Goal: Book appointment/travel/reservation

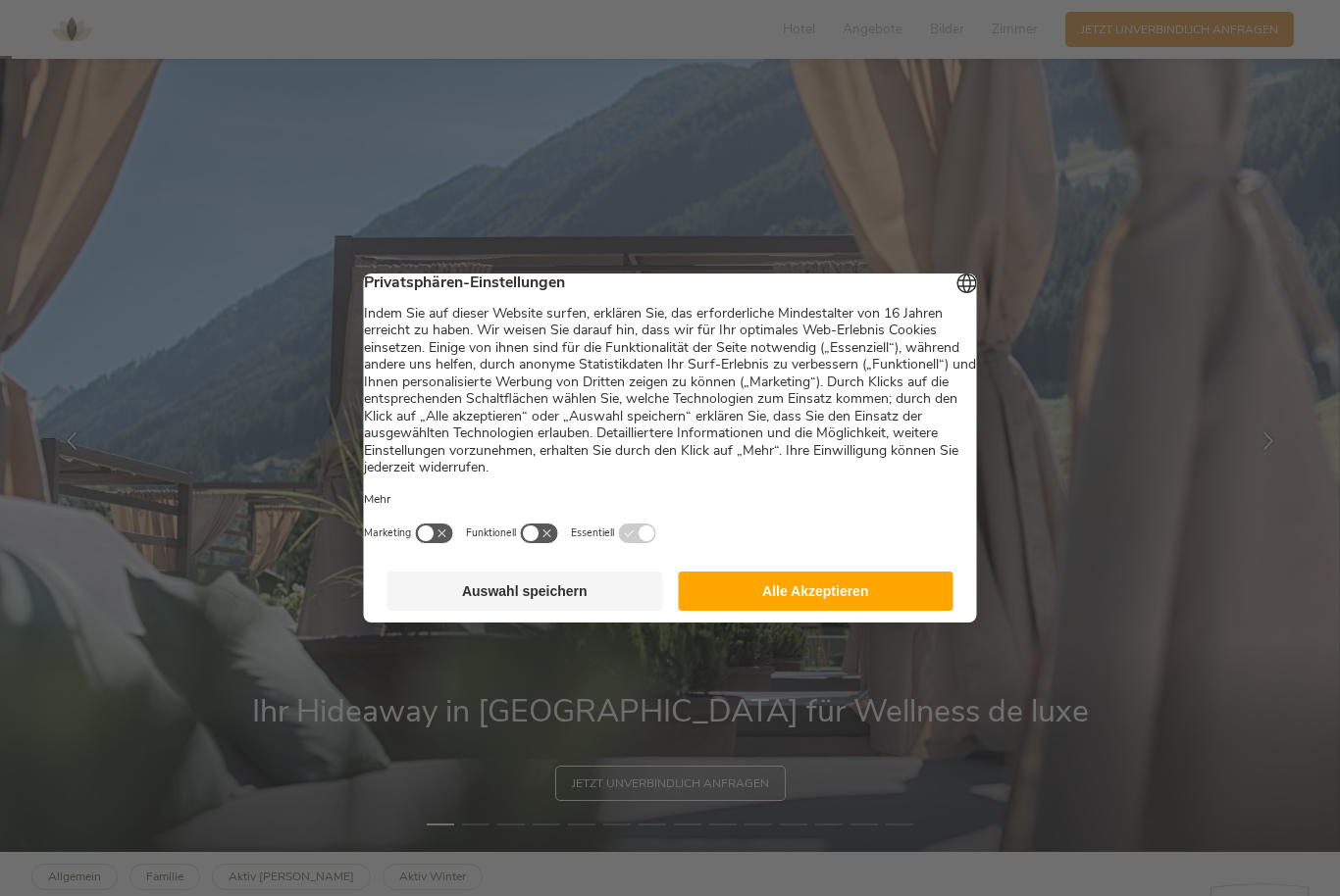
click at [571, 611] on button "Auswahl speichern" at bounding box center [525, 592] width 276 height 40
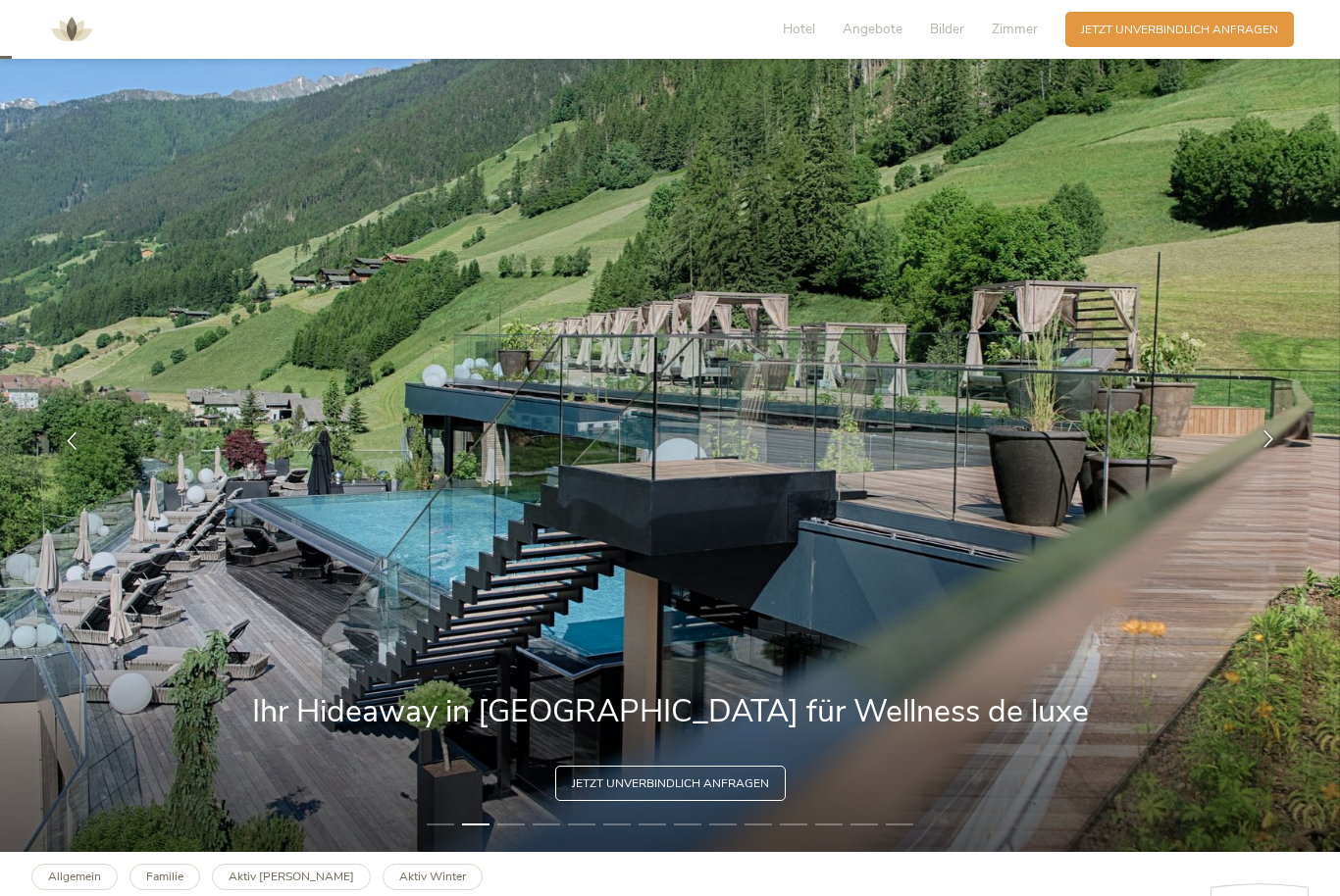
click at [1258, 466] on div at bounding box center [1269, 442] width 49 height 49
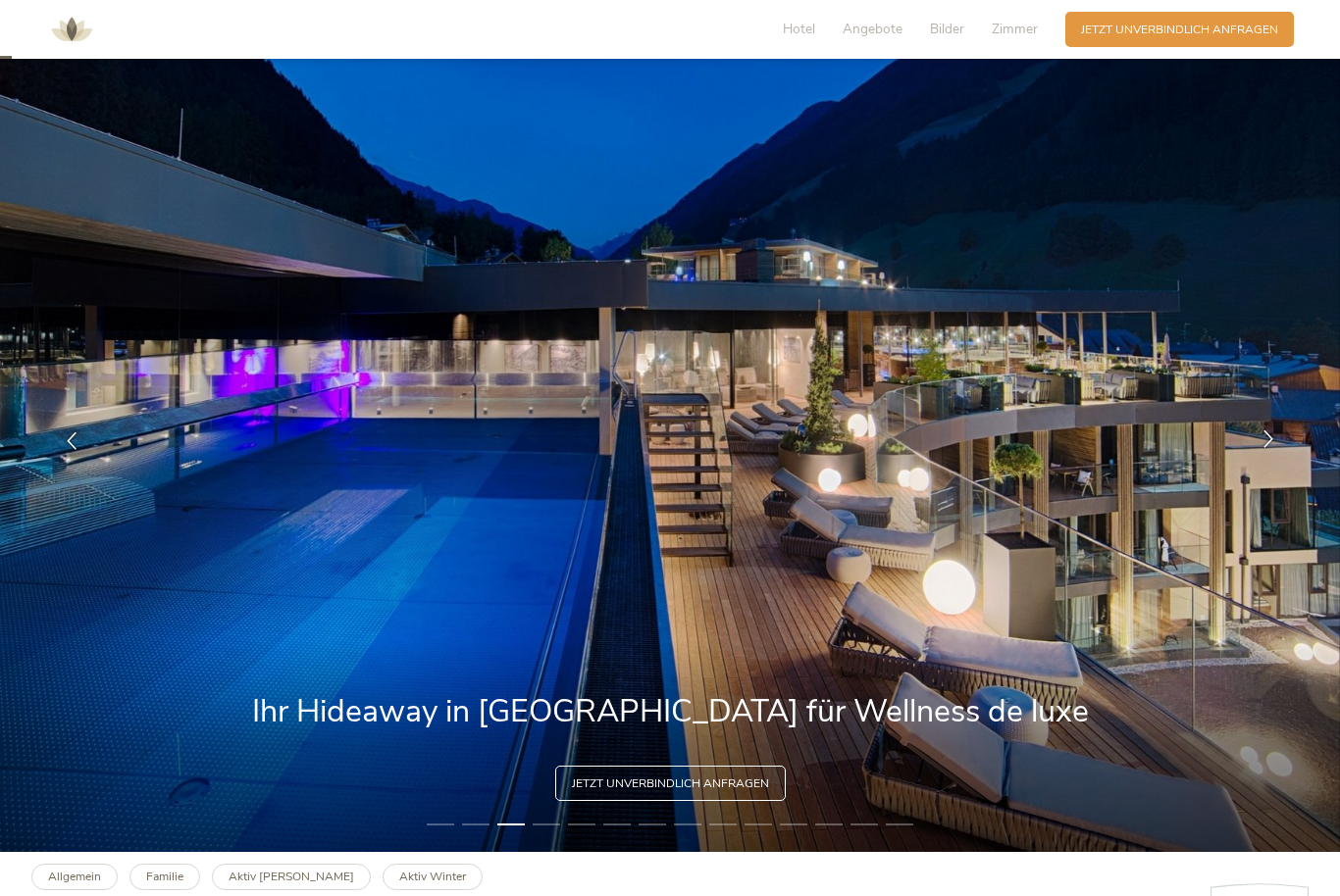
click at [1258, 466] on div at bounding box center [1269, 442] width 49 height 49
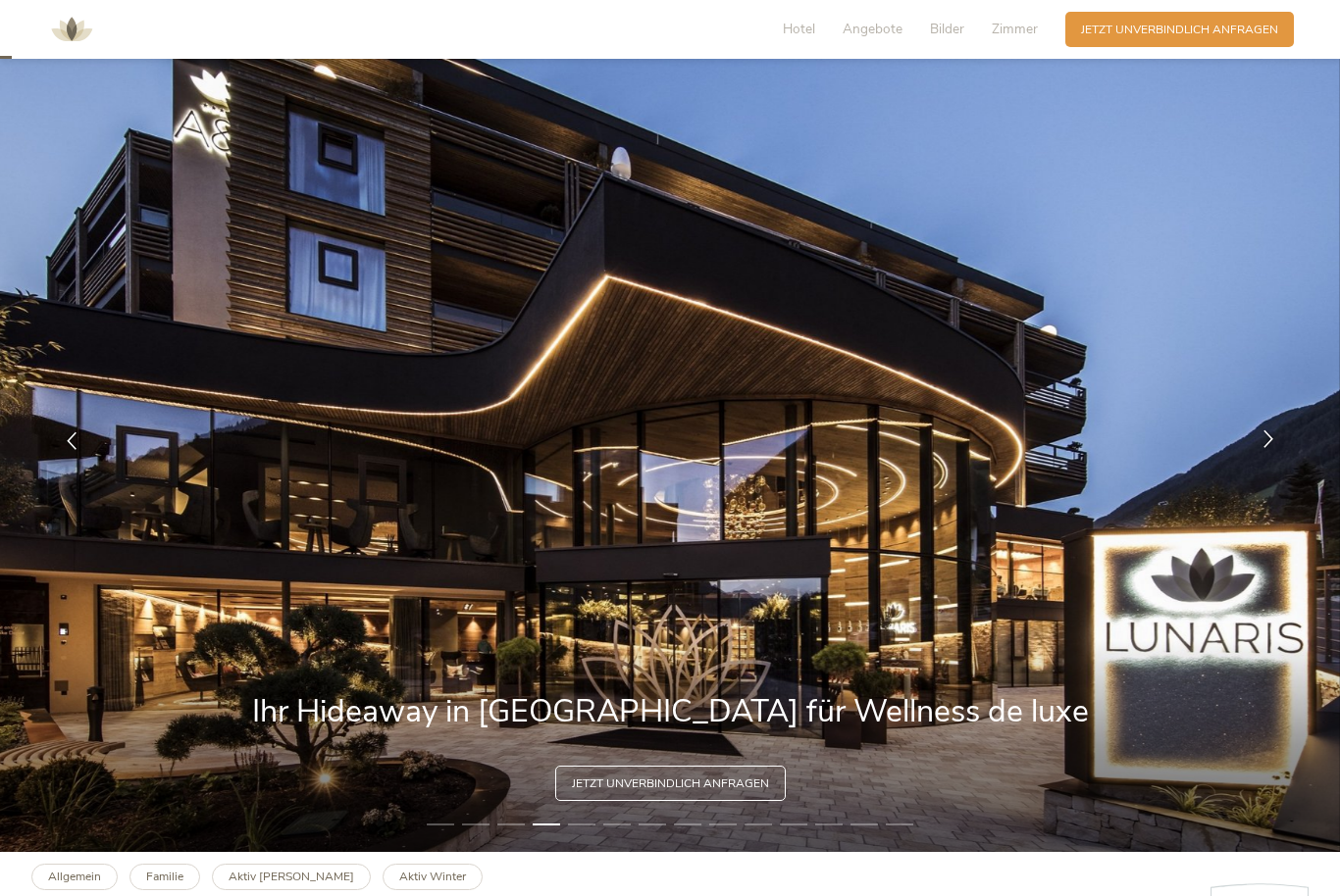
click at [1258, 466] on div at bounding box center [1269, 442] width 49 height 49
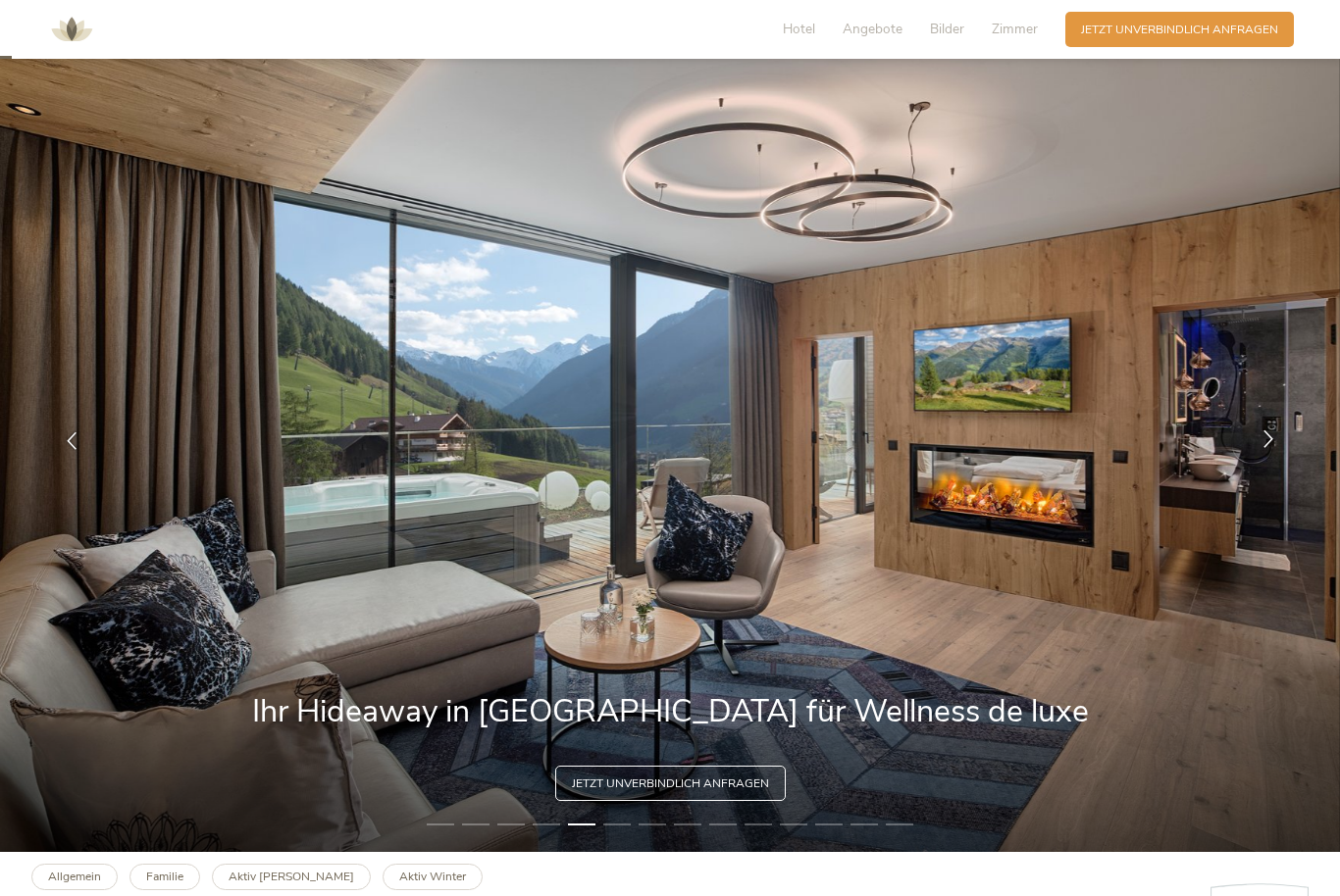
click at [1258, 466] on div at bounding box center [1269, 442] width 49 height 49
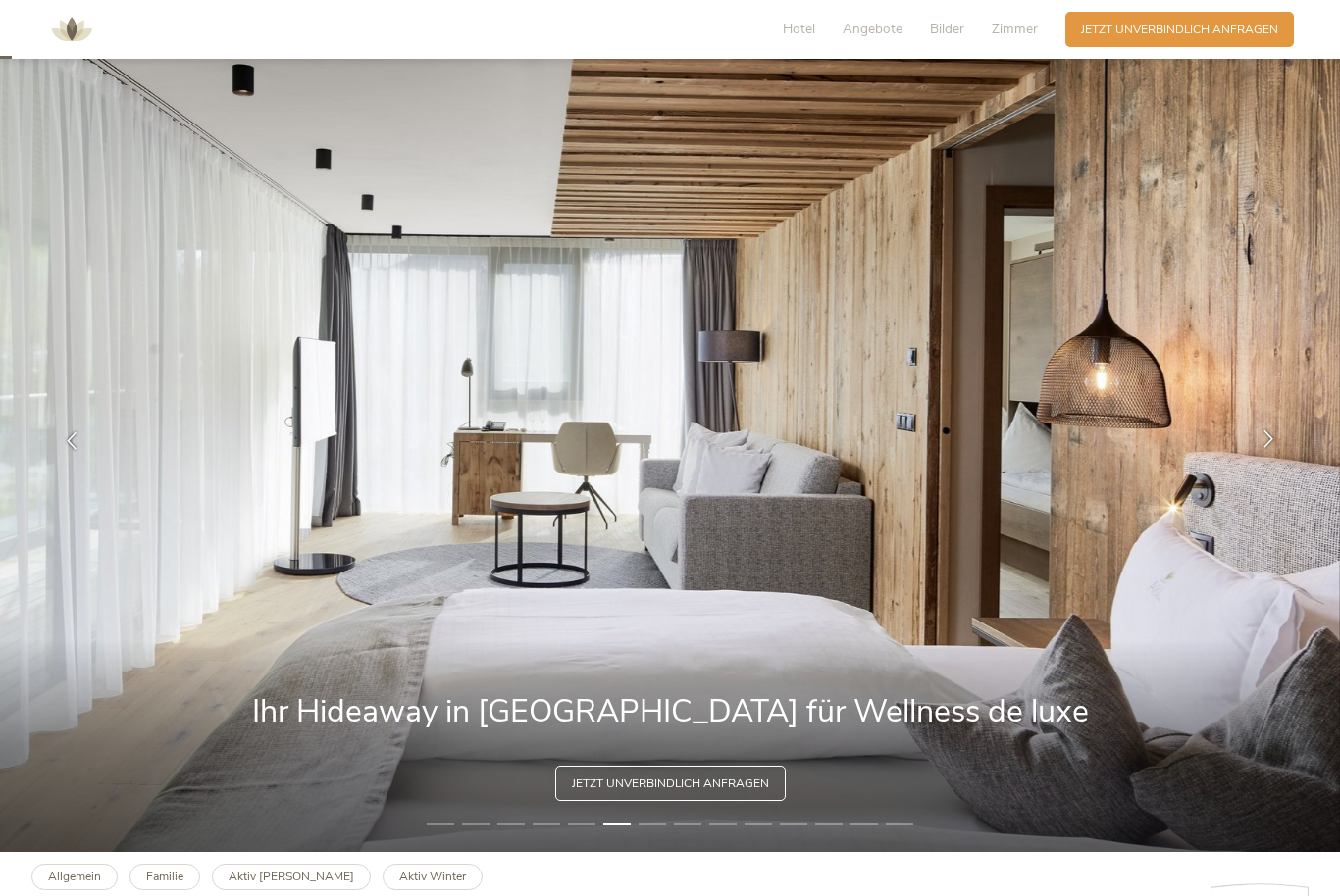
click at [1258, 466] on div at bounding box center [1269, 442] width 49 height 49
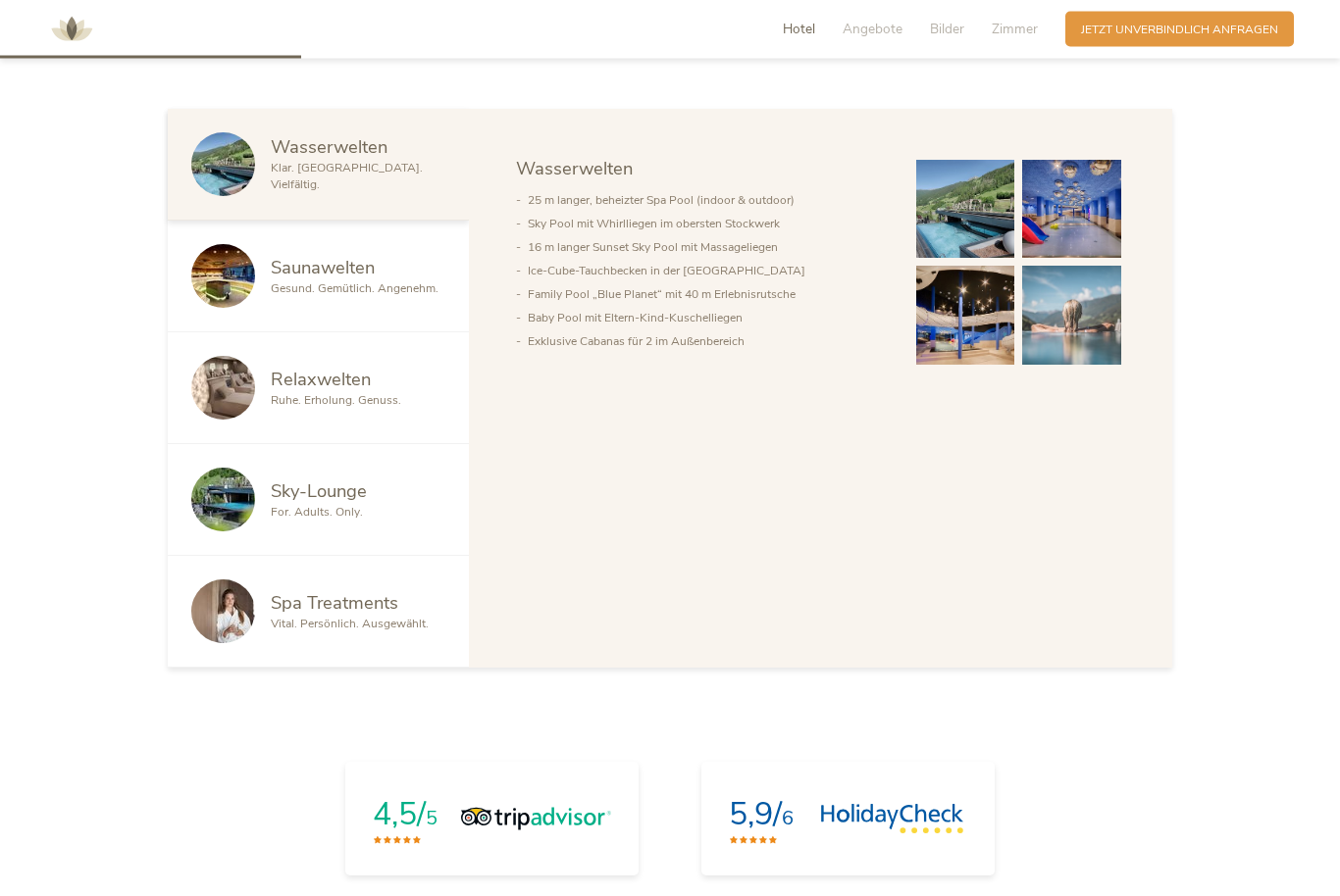
scroll to position [1118, 0]
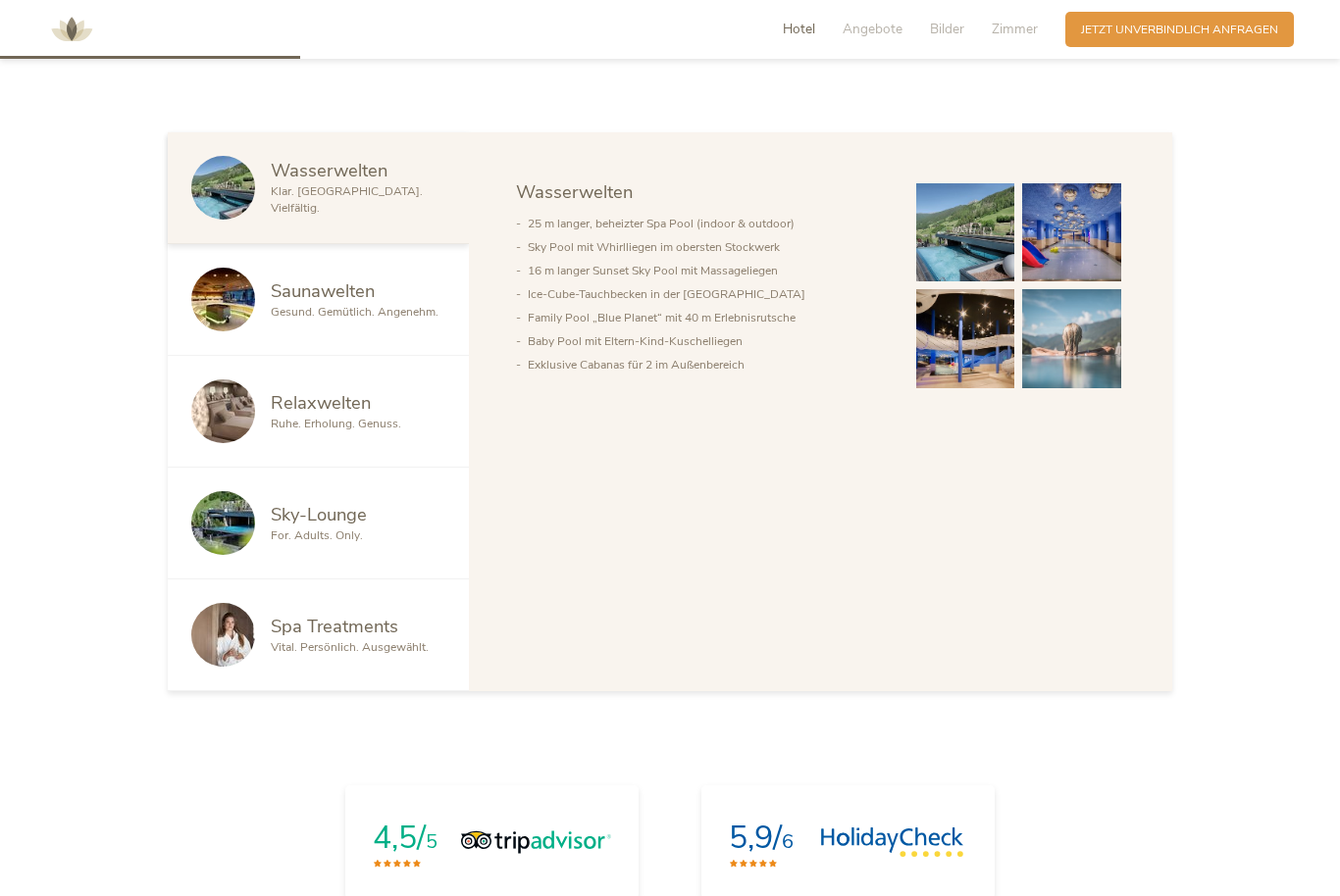
click at [234, 332] on img at bounding box center [223, 299] width 64 height 64
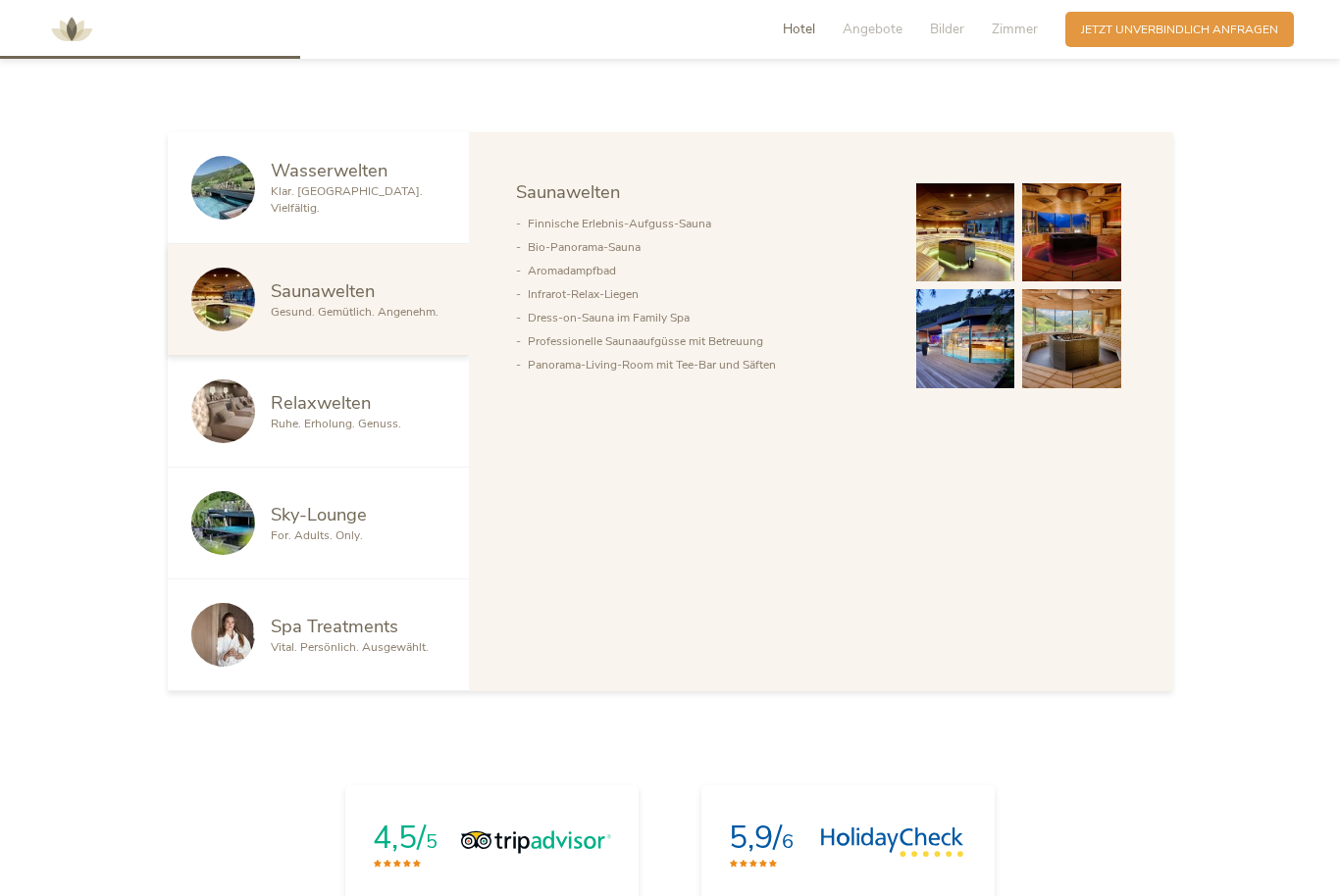
click at [966, 286] on link at bounding box center [965, 233] width 107 height 107
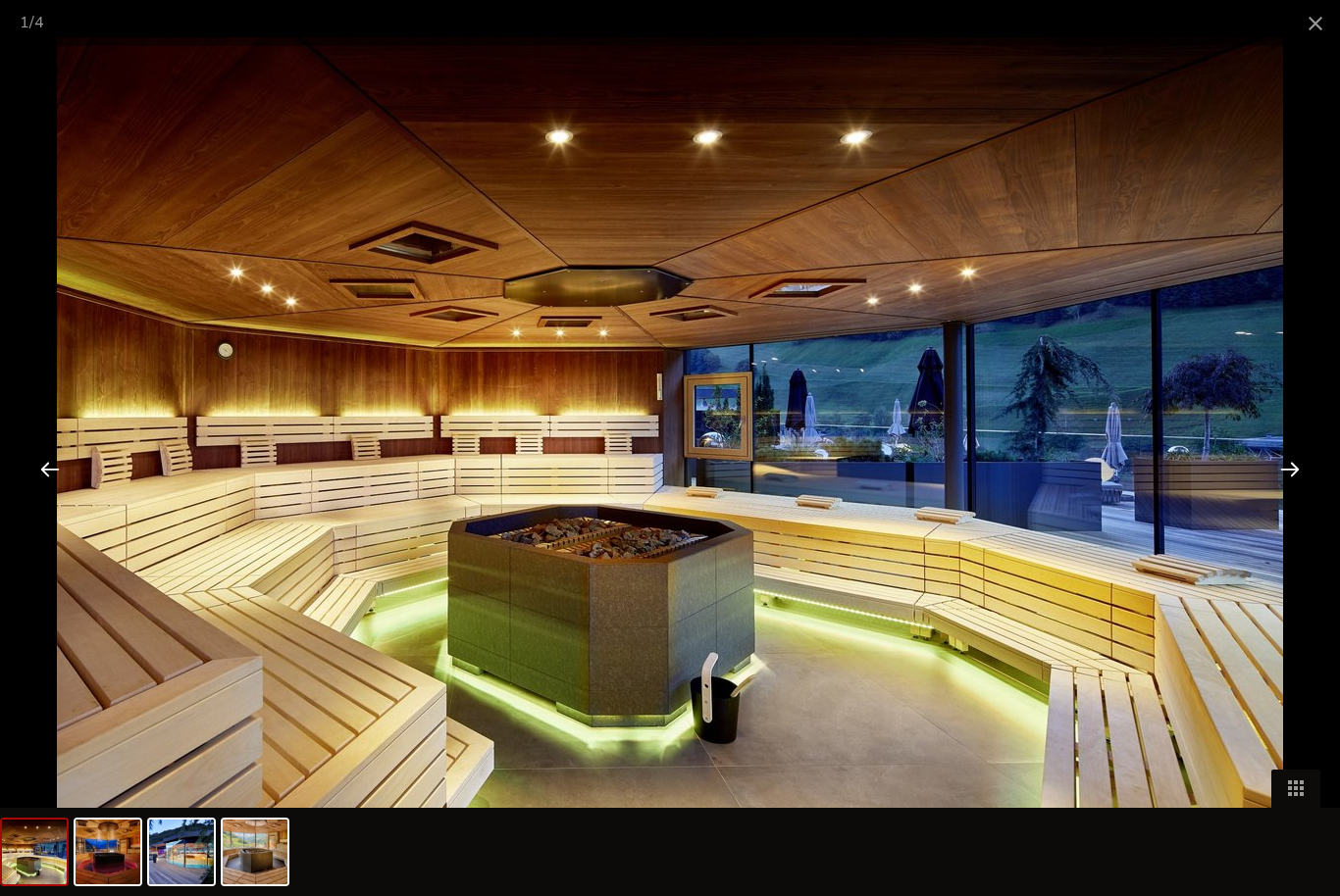
click at [1294, 499] on div at bounding box center [1291, 469] width 61 height 61
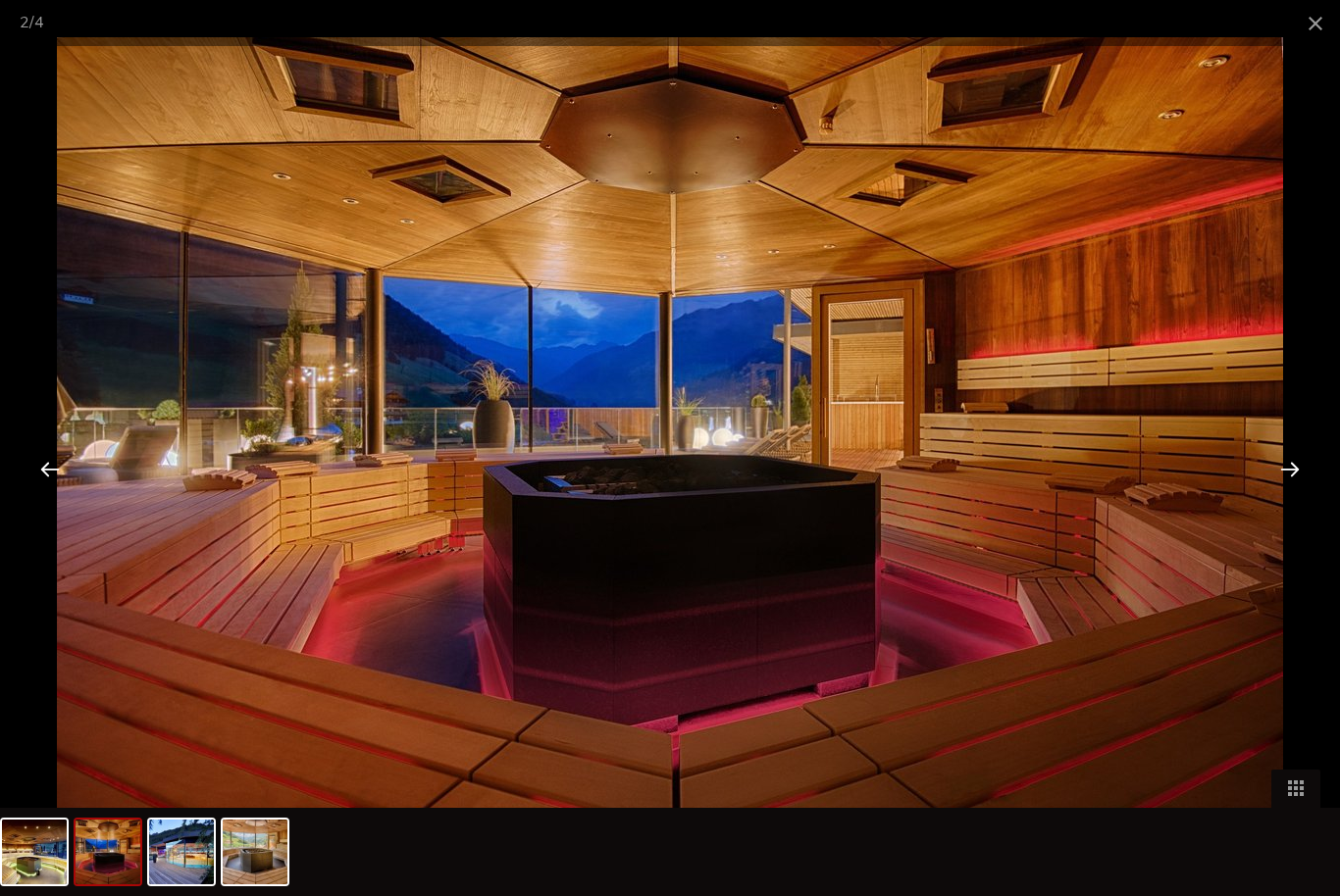
click at [1289, 499] on div at bounding box center [1291, 469] width 61 height 61
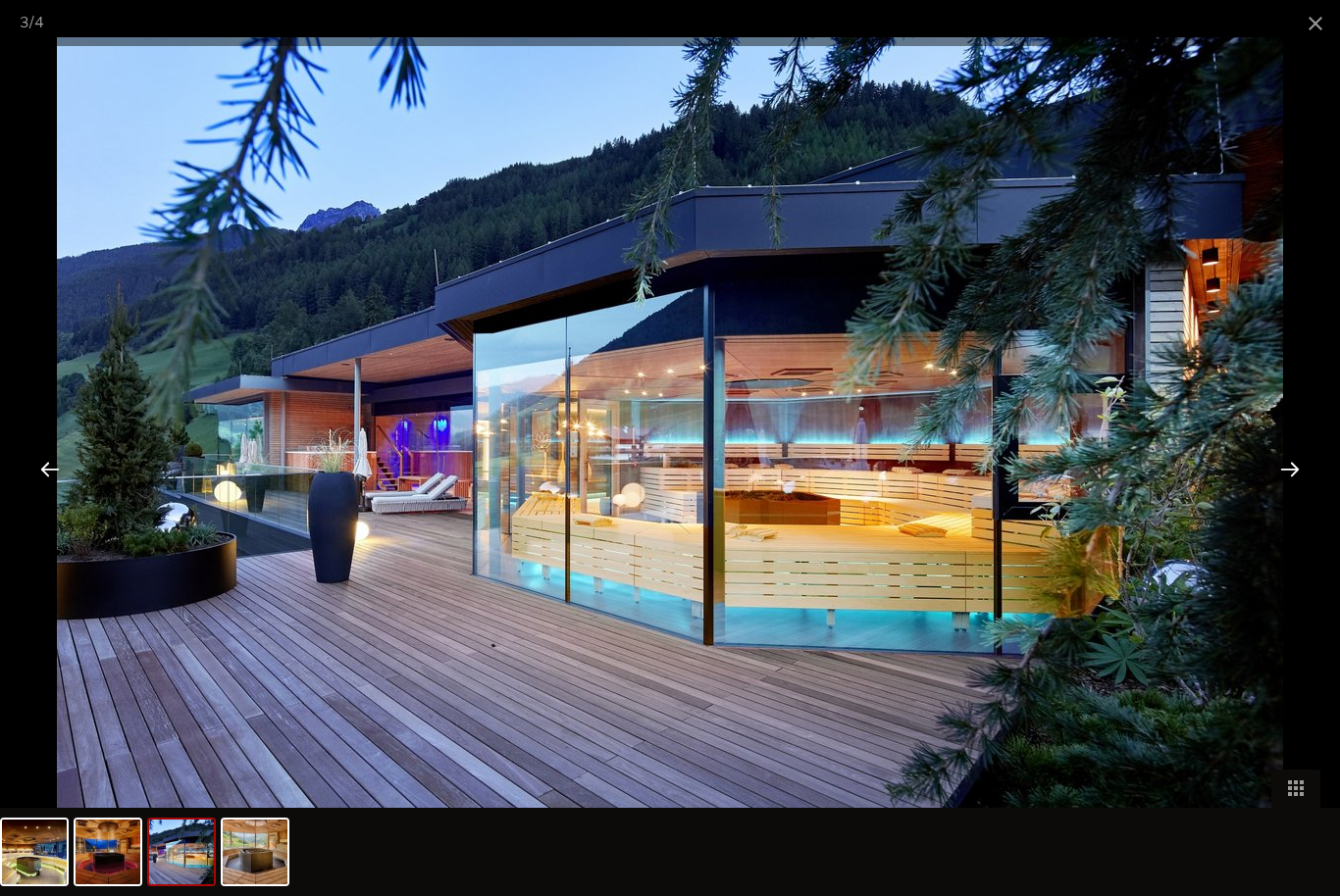
click at [1291, 499] on div at bounding box center [1291, 469] width 61 height 61
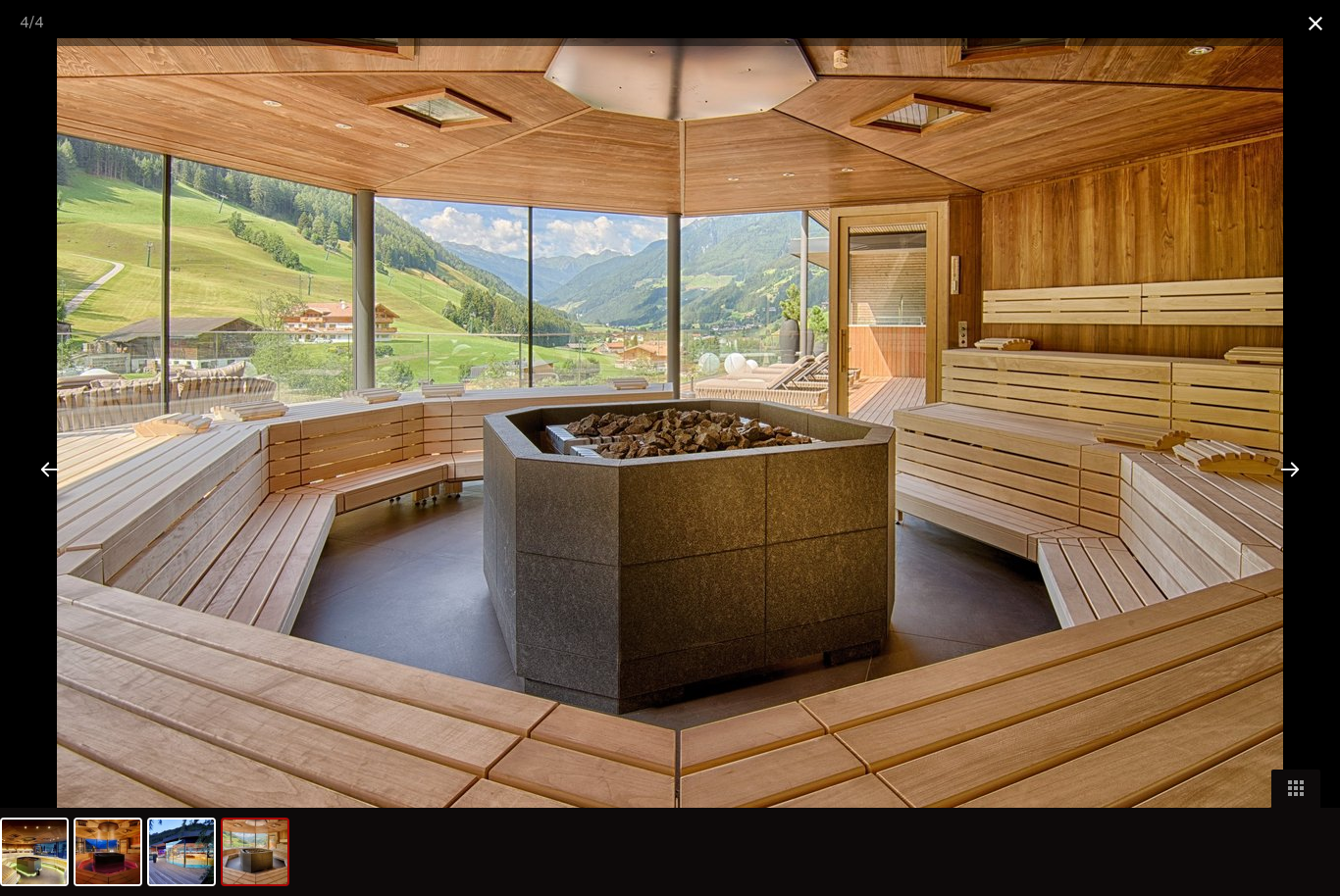
click at [1314, 24] on span at bounding box center [1315, 23] width 49 height 46
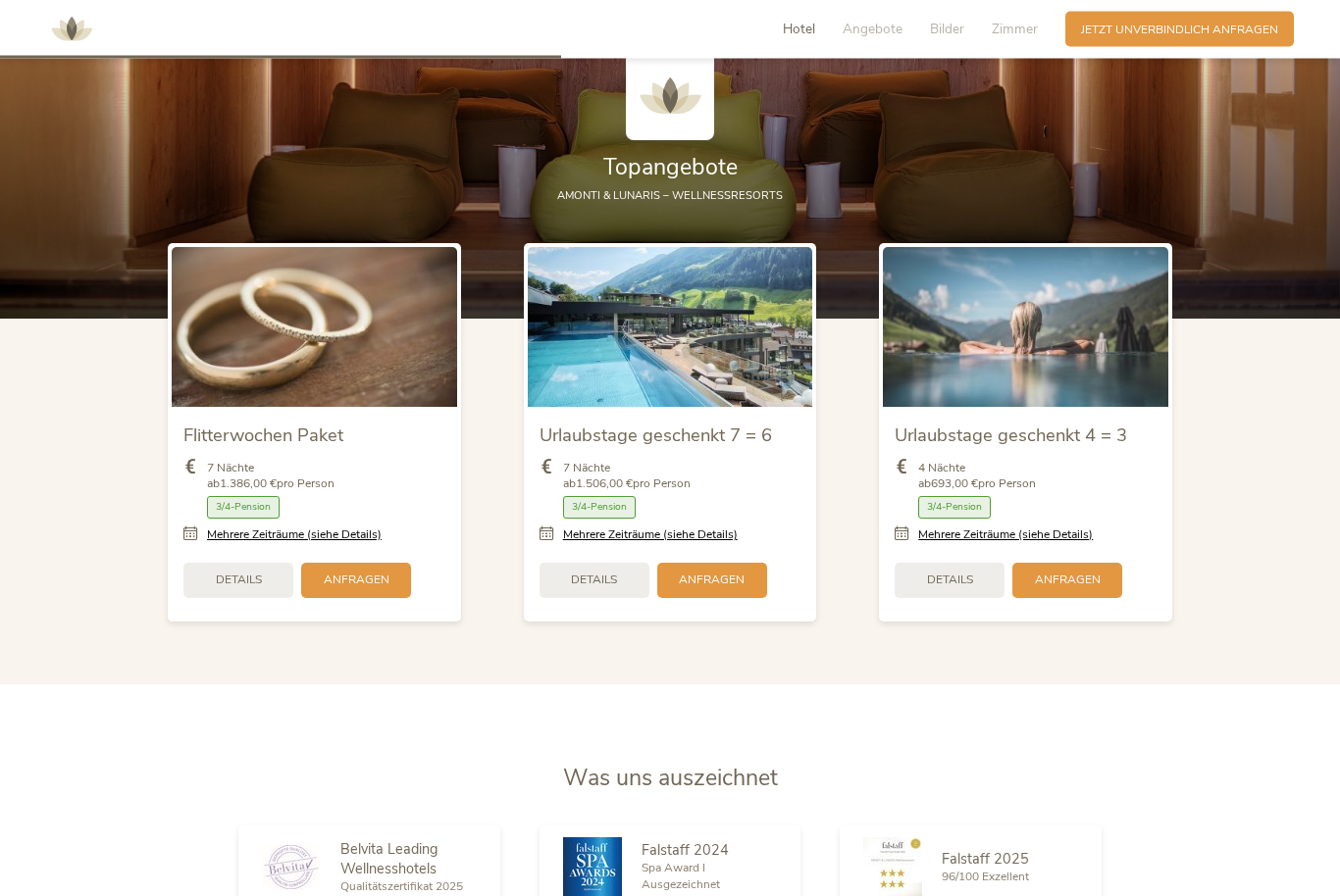
scroll to position [2134, 0]
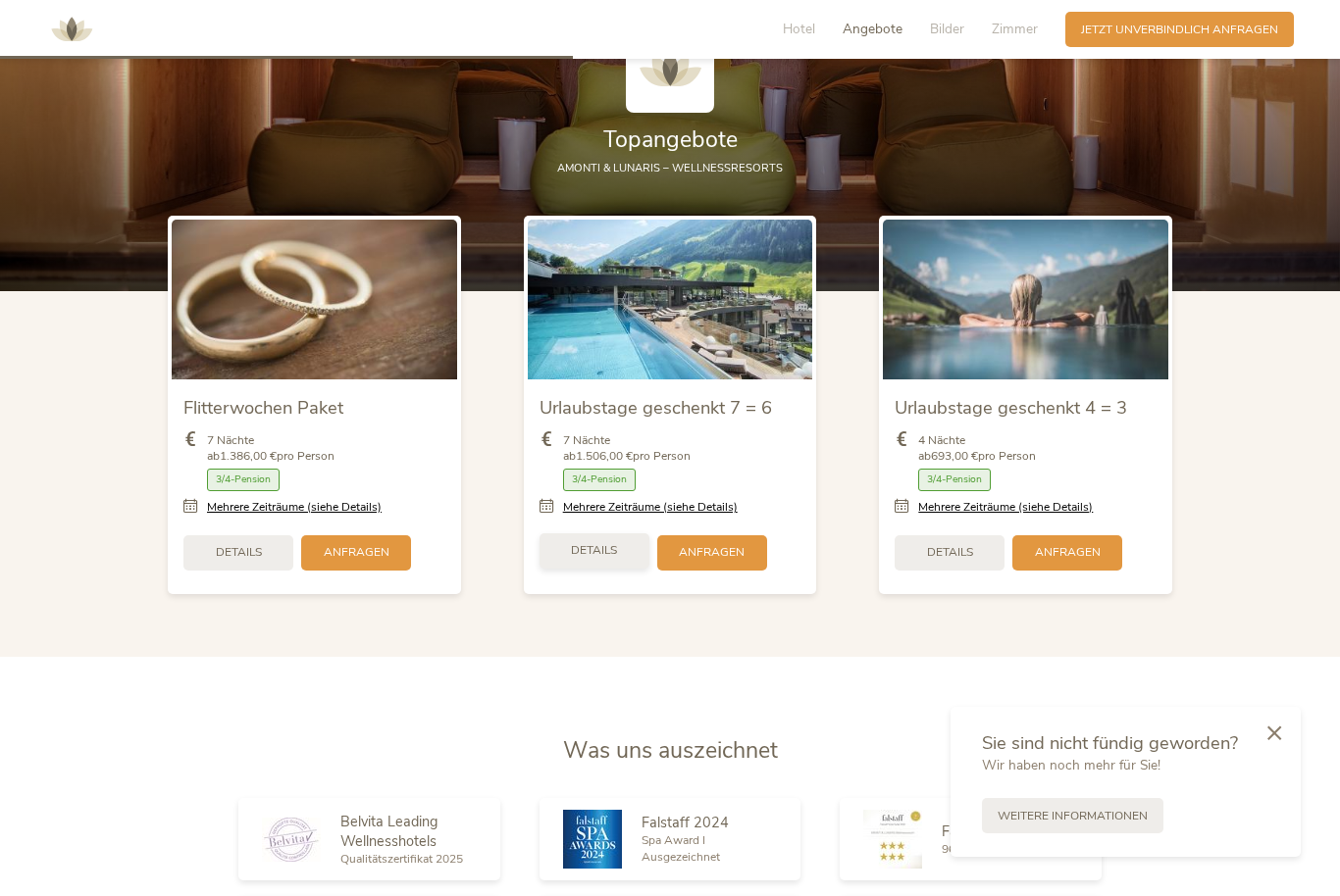
click at [595, 559] on span "Details" at bounding box center [594, 550] width 46 height 17
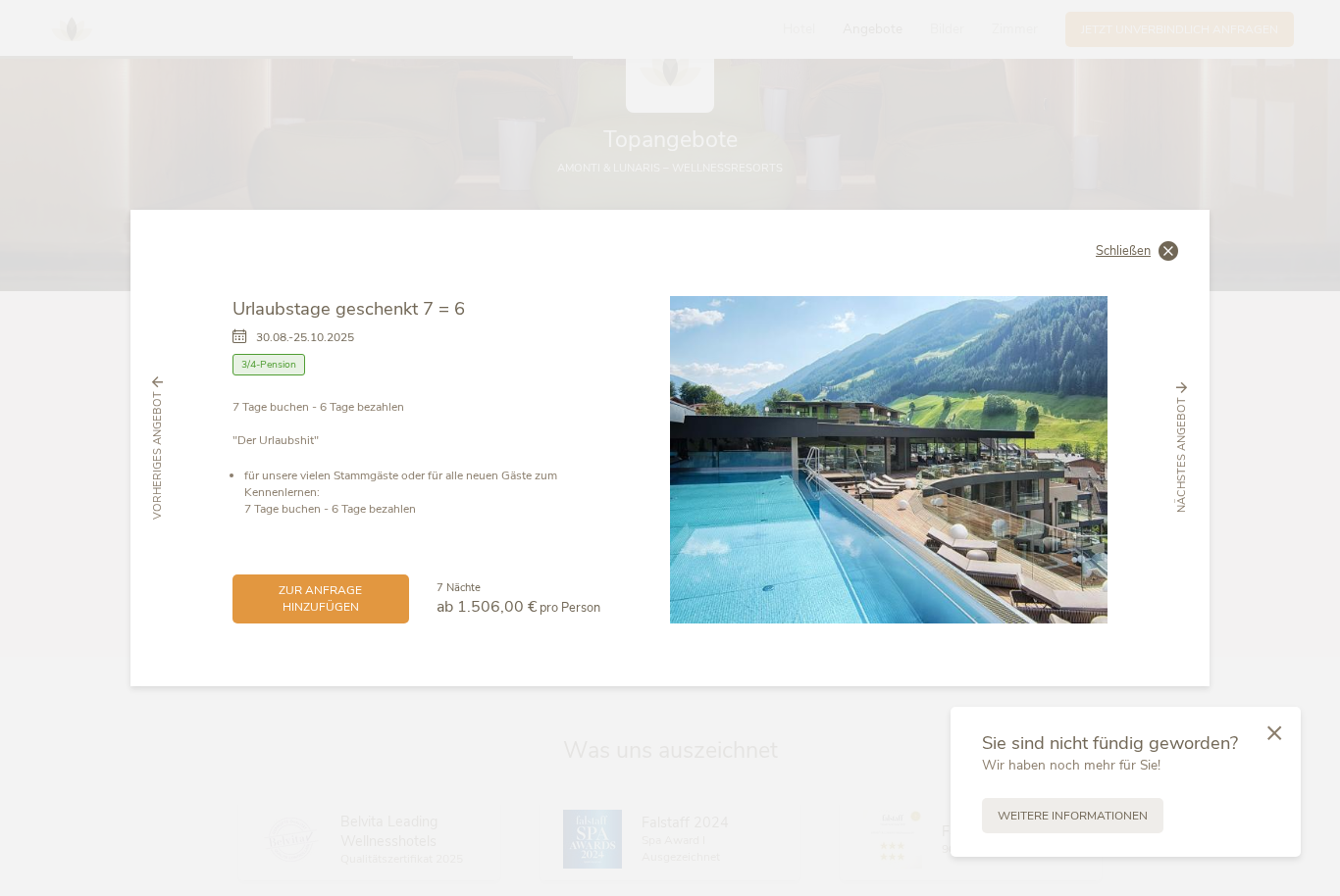
click at [1116, 258] on span "Schließen" at bounding box center [1124, 251] width 55 height 13
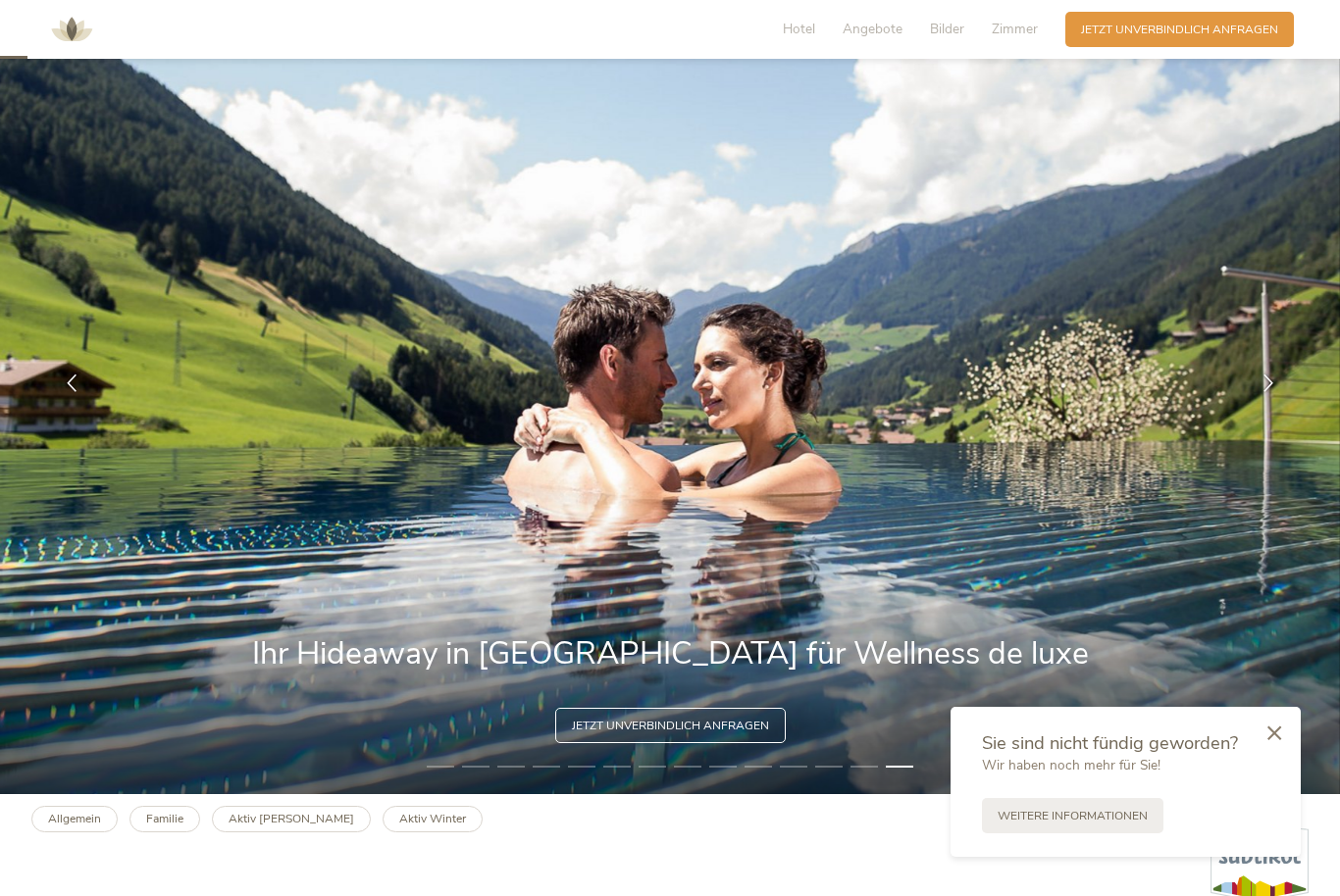
scroll to position [0, 0]
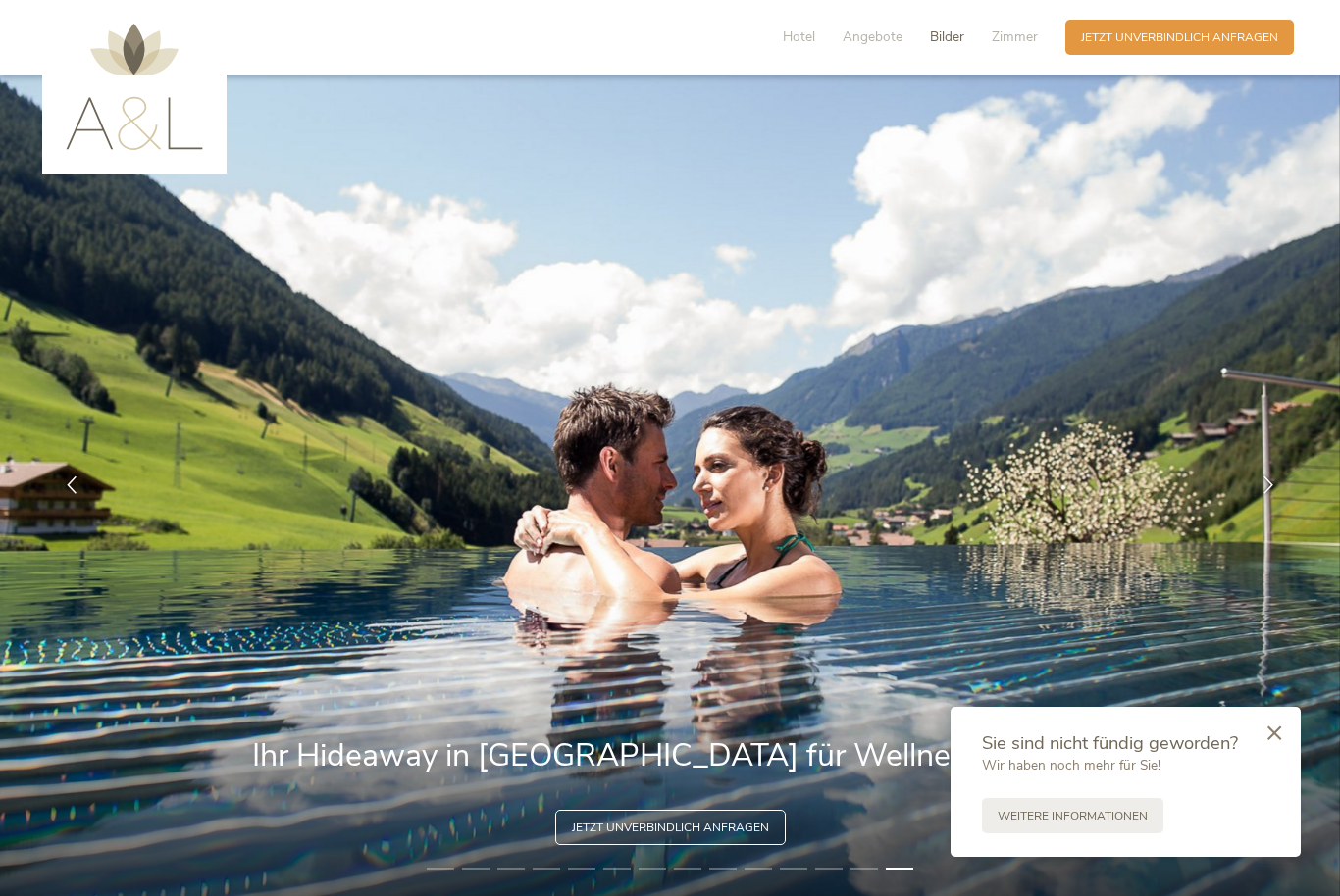
click at [955, 39] on span "Bilder" at bounding box center [947, 37] width 35 height 19
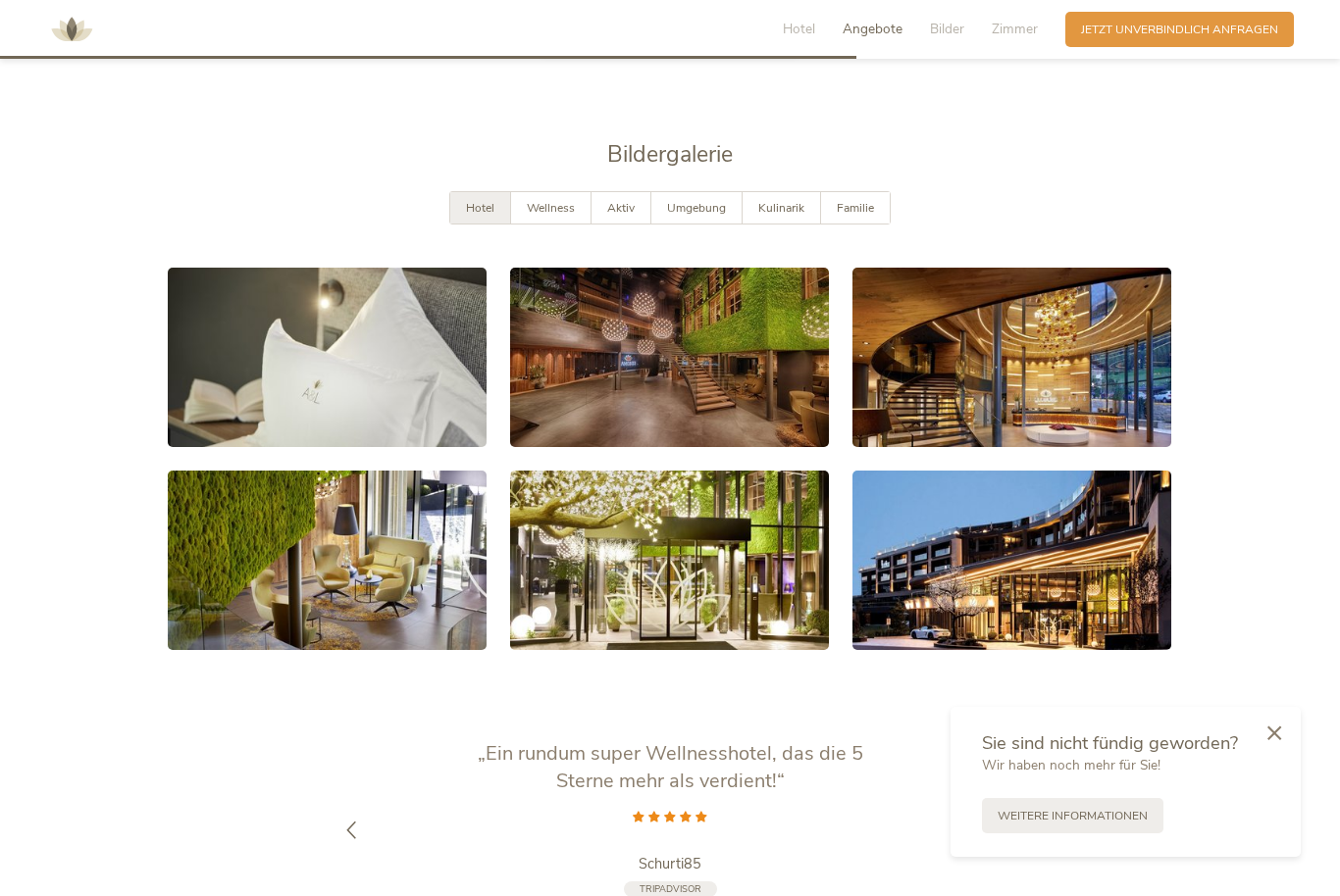
scroll to position [3275, 0]
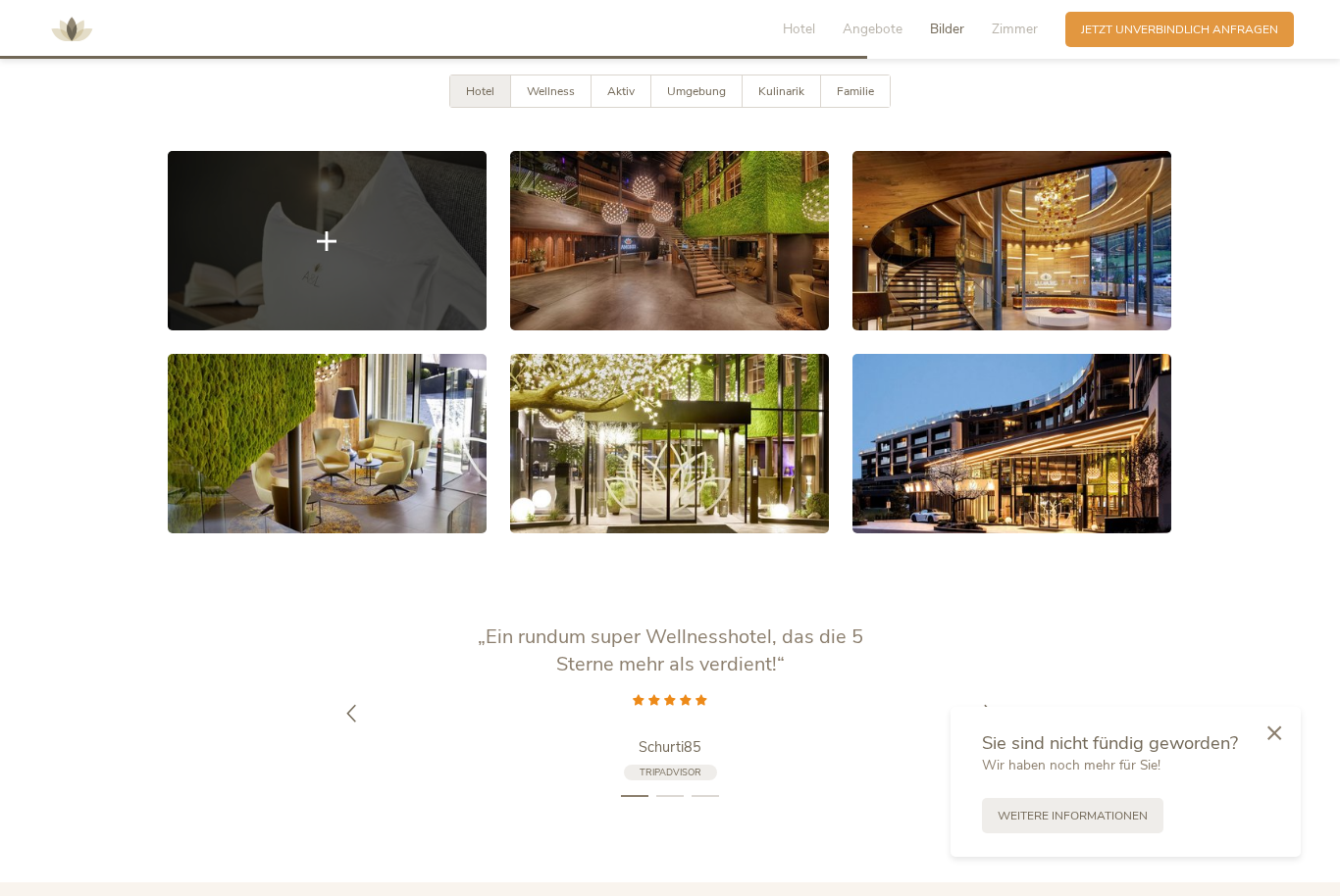
click at [387, 325] on link at bounding box center [327, 241] width 319 height 180
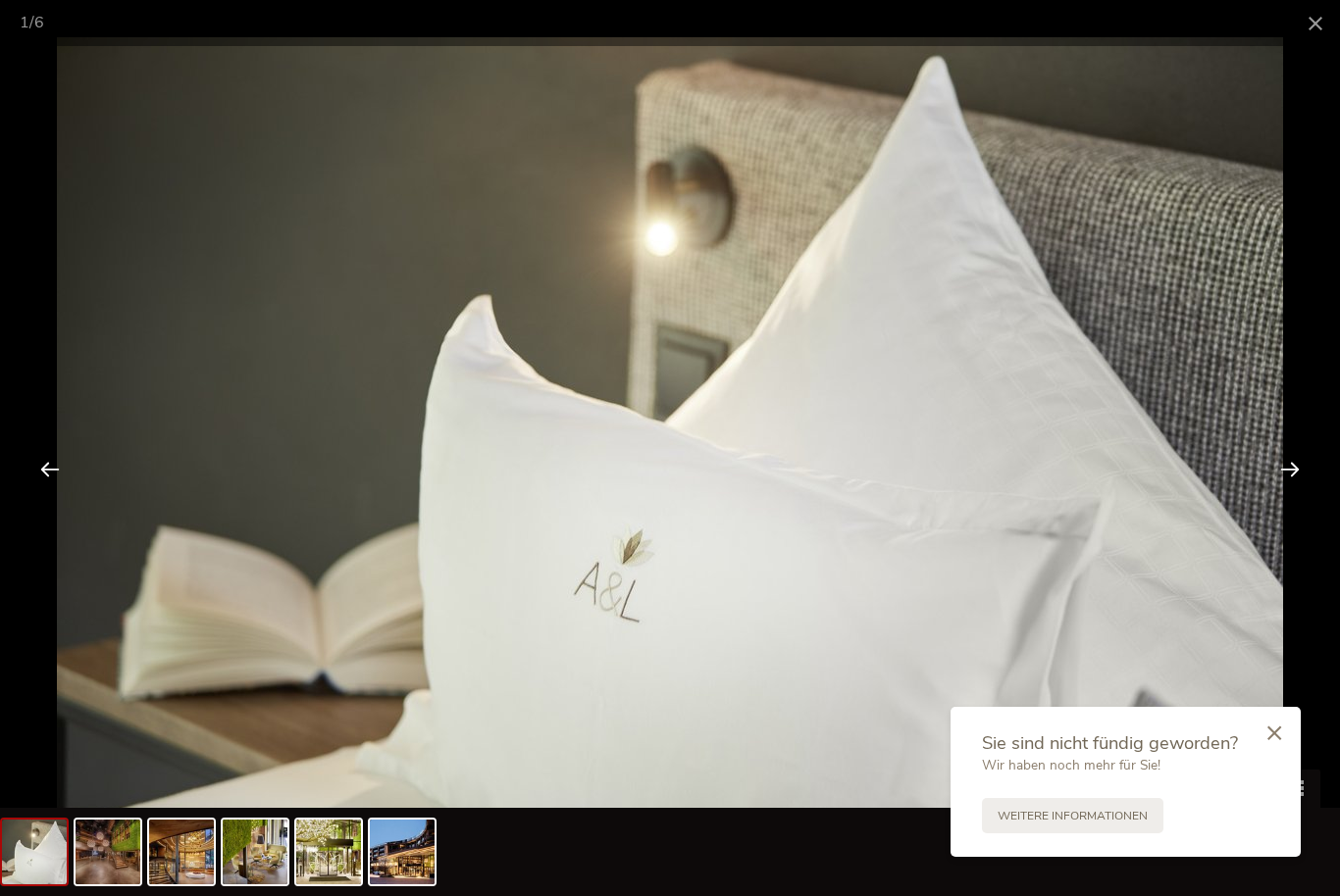
click at [1301, 472] on div at bounding box center [1291, 469] width 61 height 61
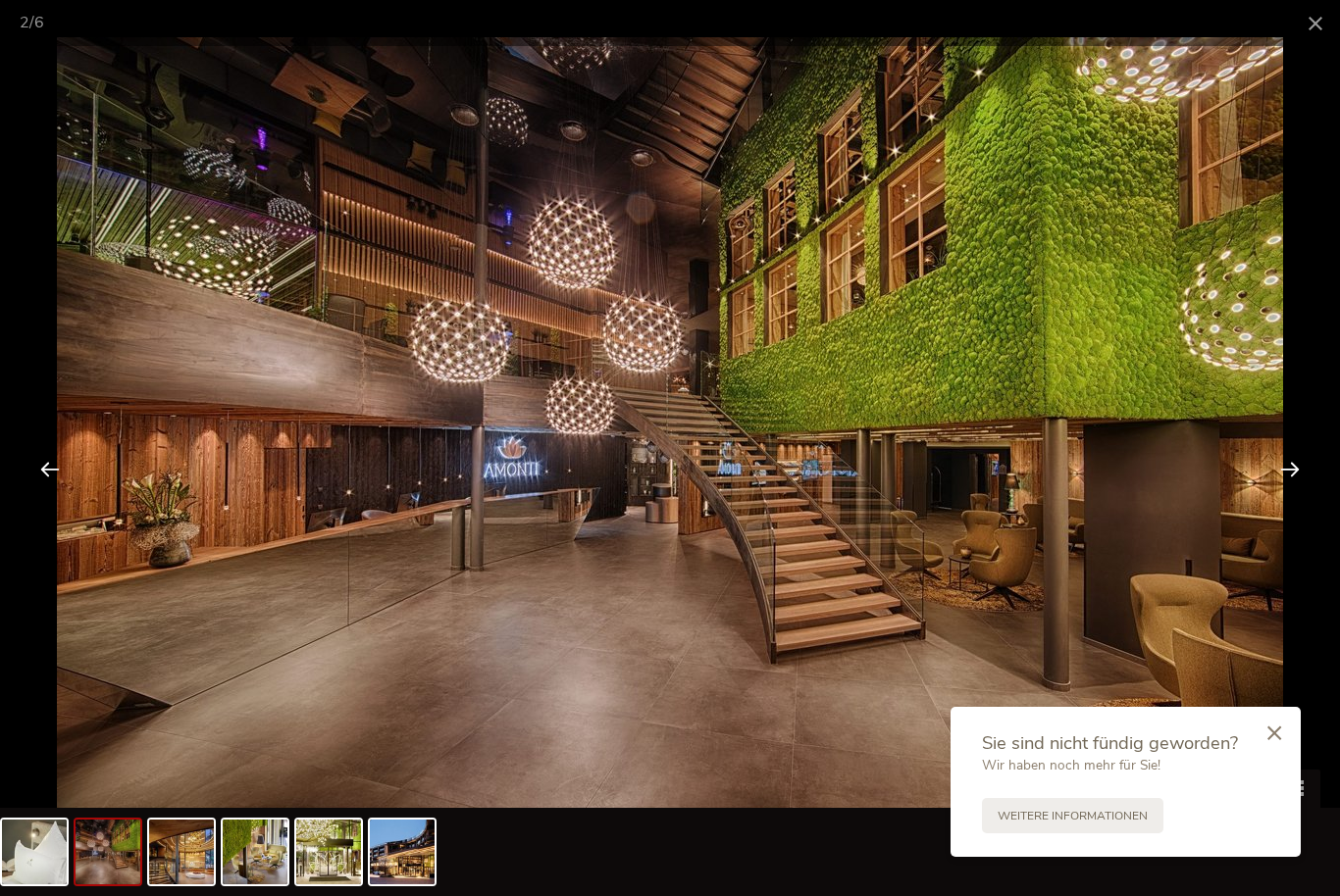
click at [1304, 477] on div at bounding box center [1291, 469] width 61 height 61
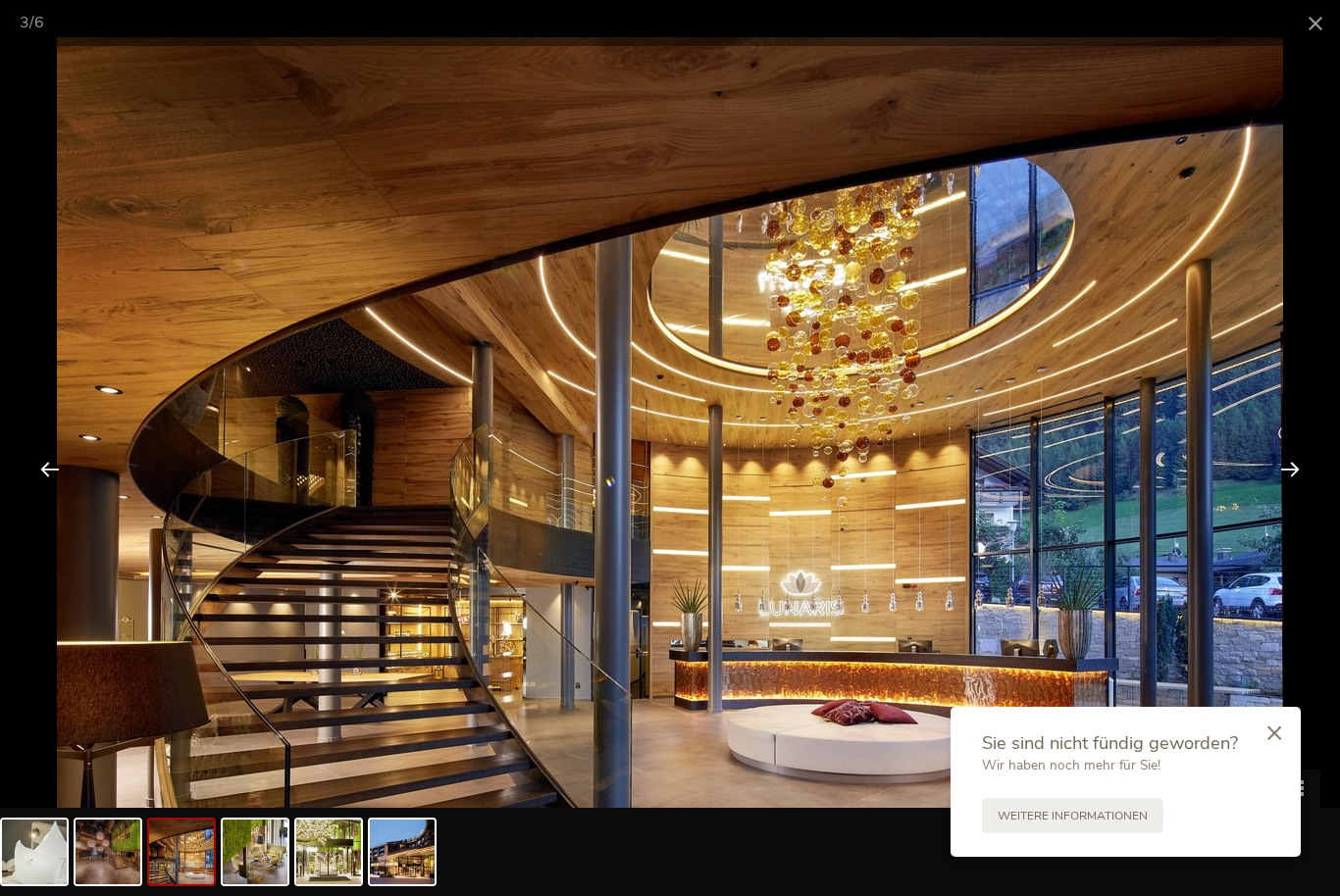
click at [1290, 472] on div at bounding box center [1291, 469] width 61 height 61
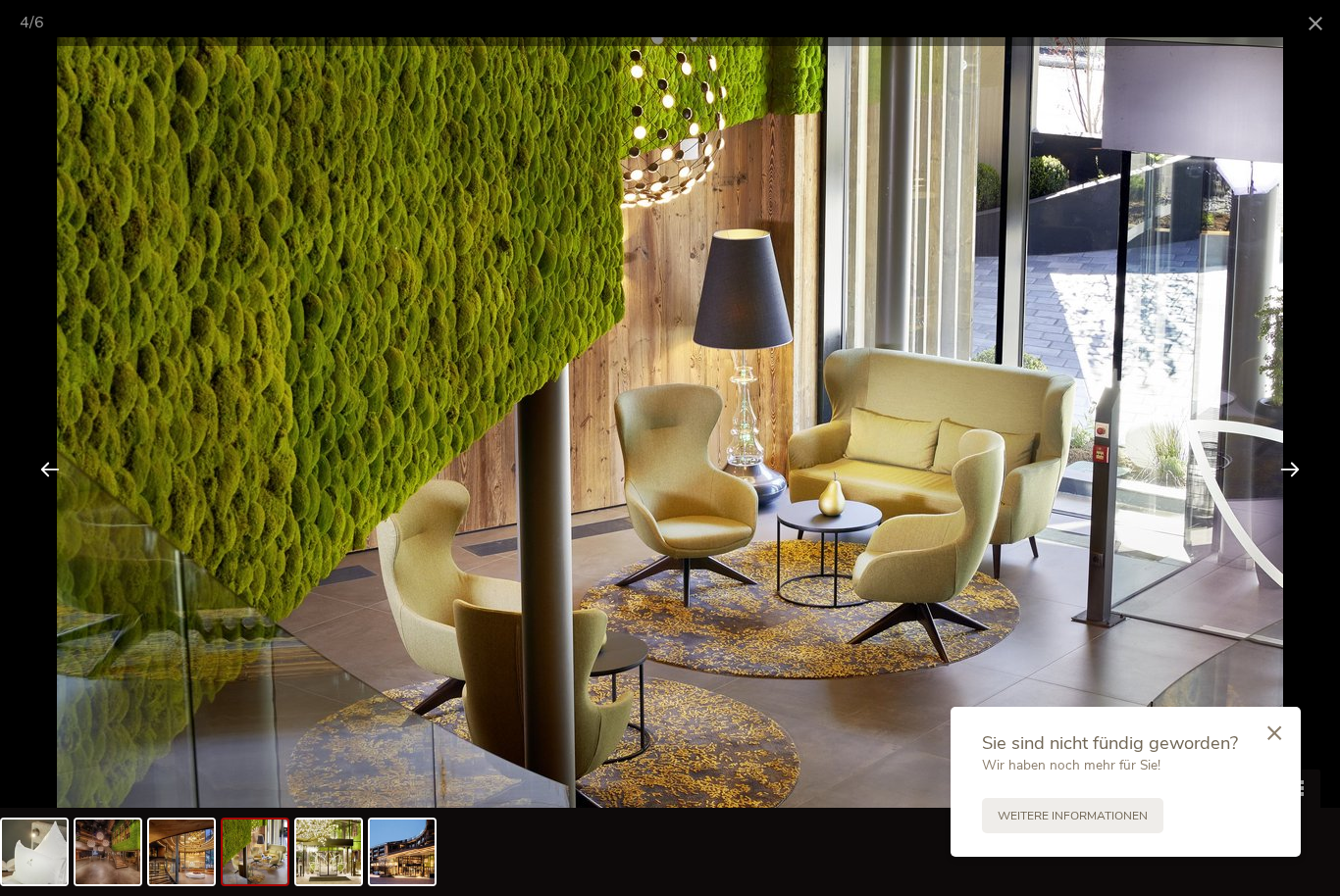
click at [1290, 473] on div at bounding box center [1291, 469] width 61 height 61
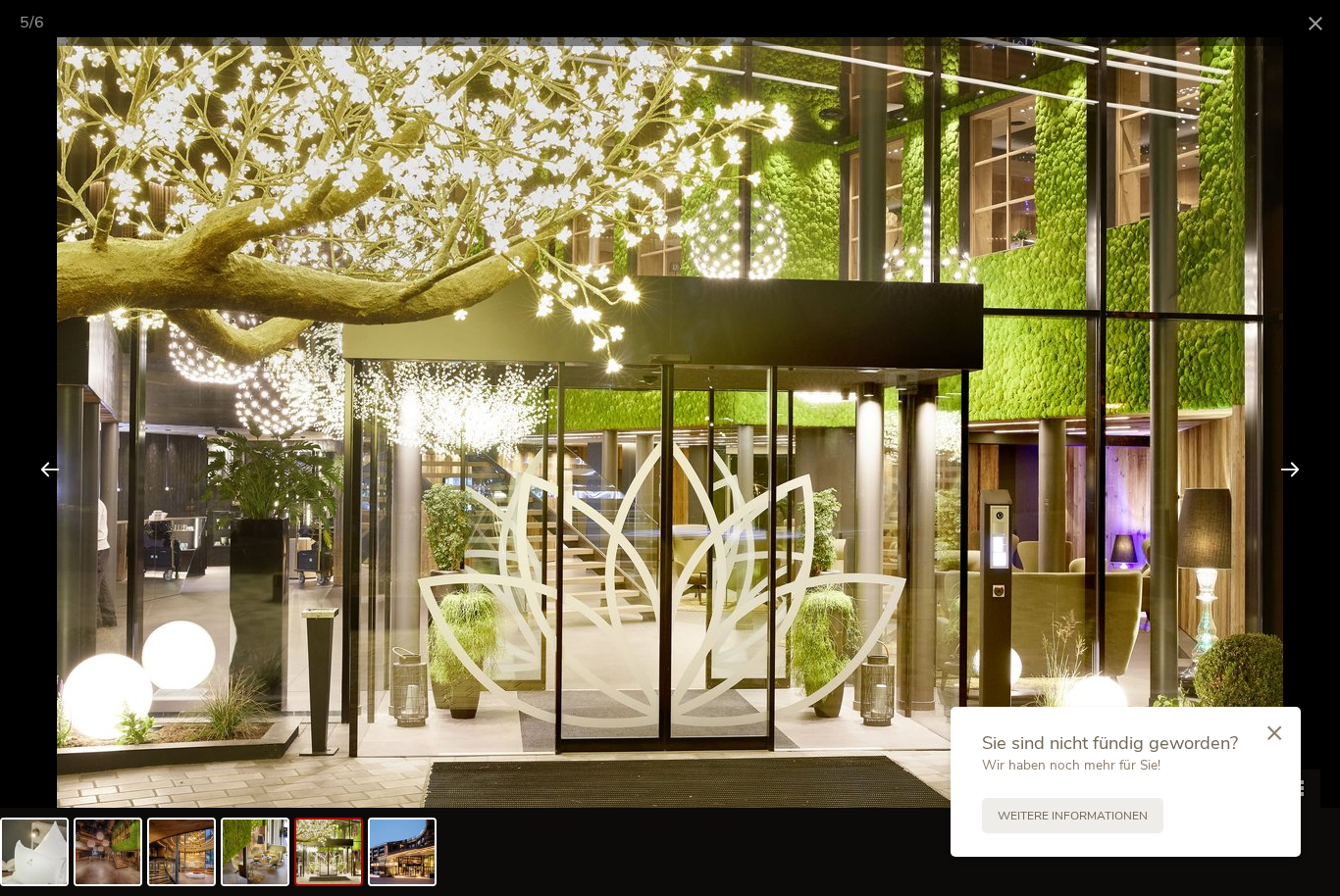
click at [1293, 472] on div at bounding box center [1291, 469] width 61 height 61
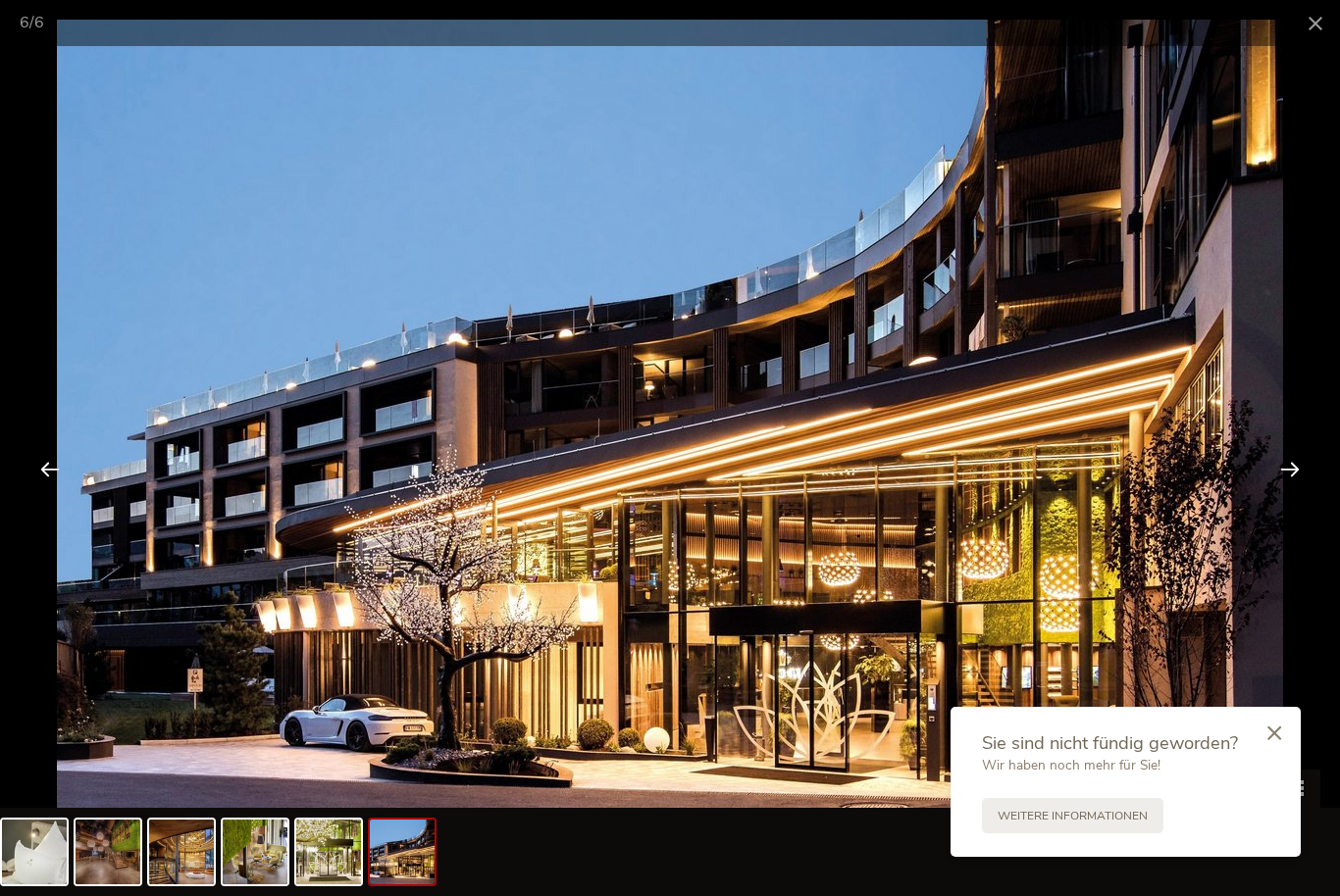
click at [1303, 478] on div at bounding box center [1291, 469] width 61 height 61
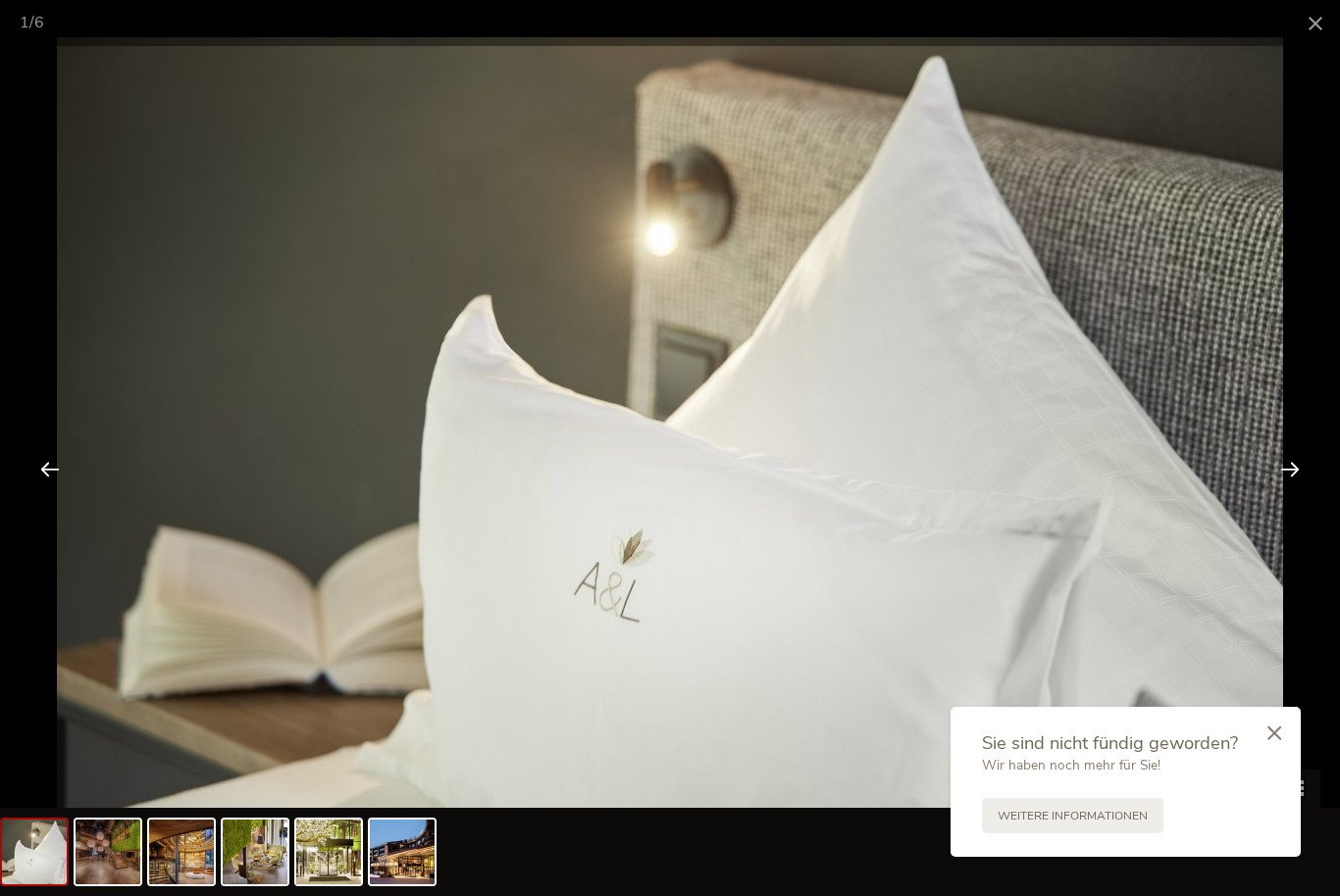
click at [1289, 481] on div at bounding box center [1291, 469] width 61 height 61
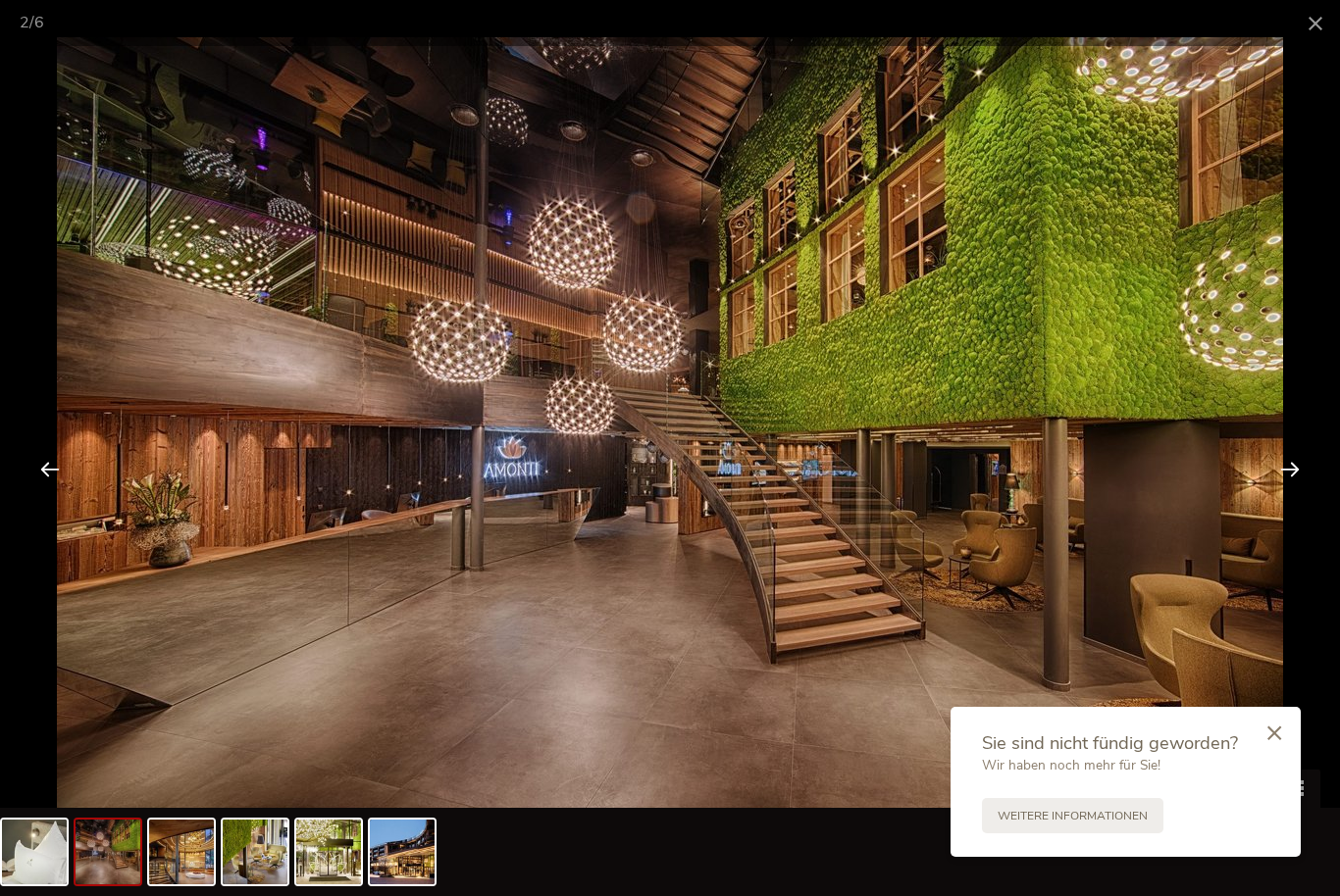
click at [1298, 482] on div at bounding box center [1291, 469] width 61 height 61
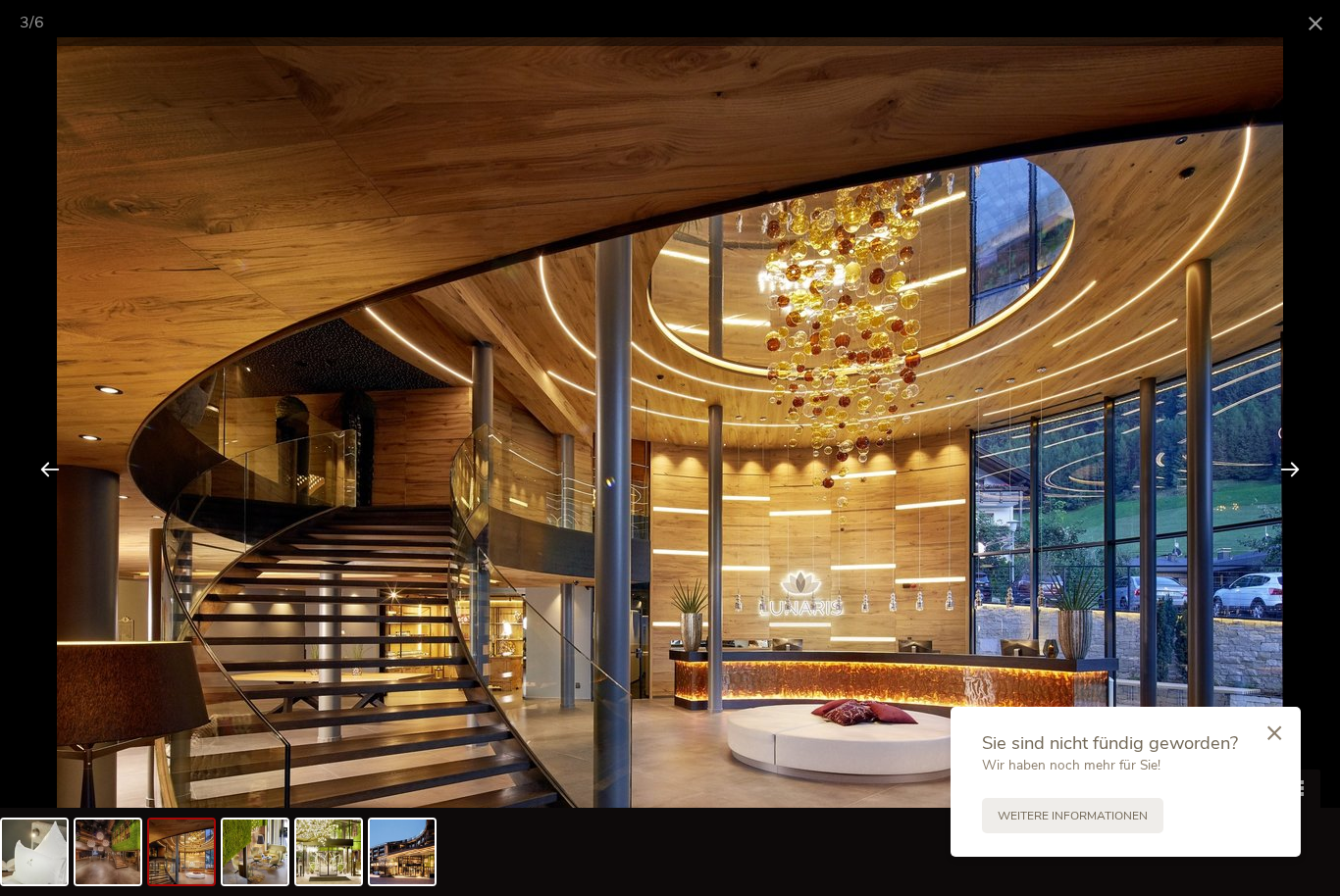
click at [1294, 488] on div at bounding box center [1291, 469] width 61 height 61
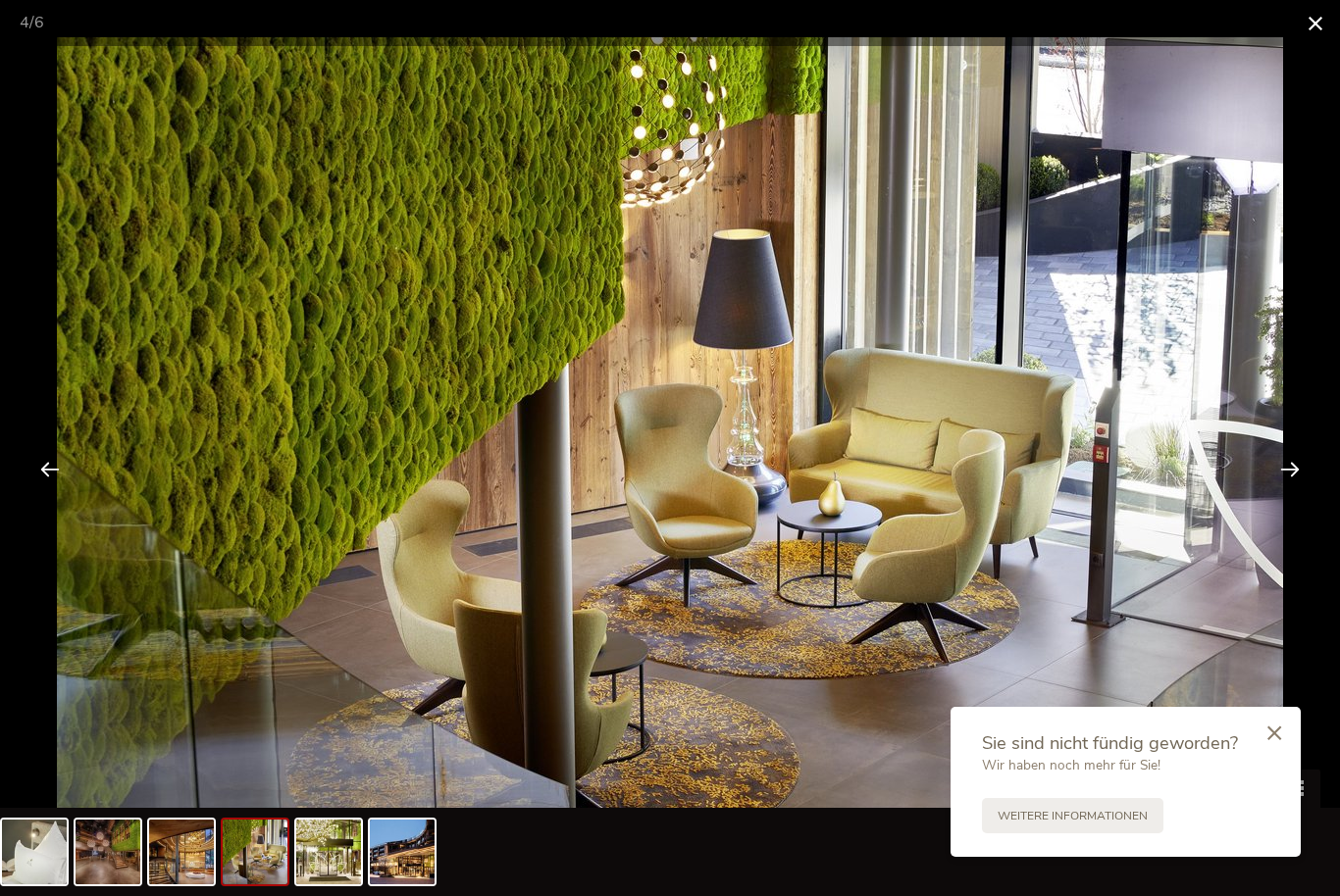
click at [1310, 35] on span at bounding box center [1315, 23] width 49 height 46
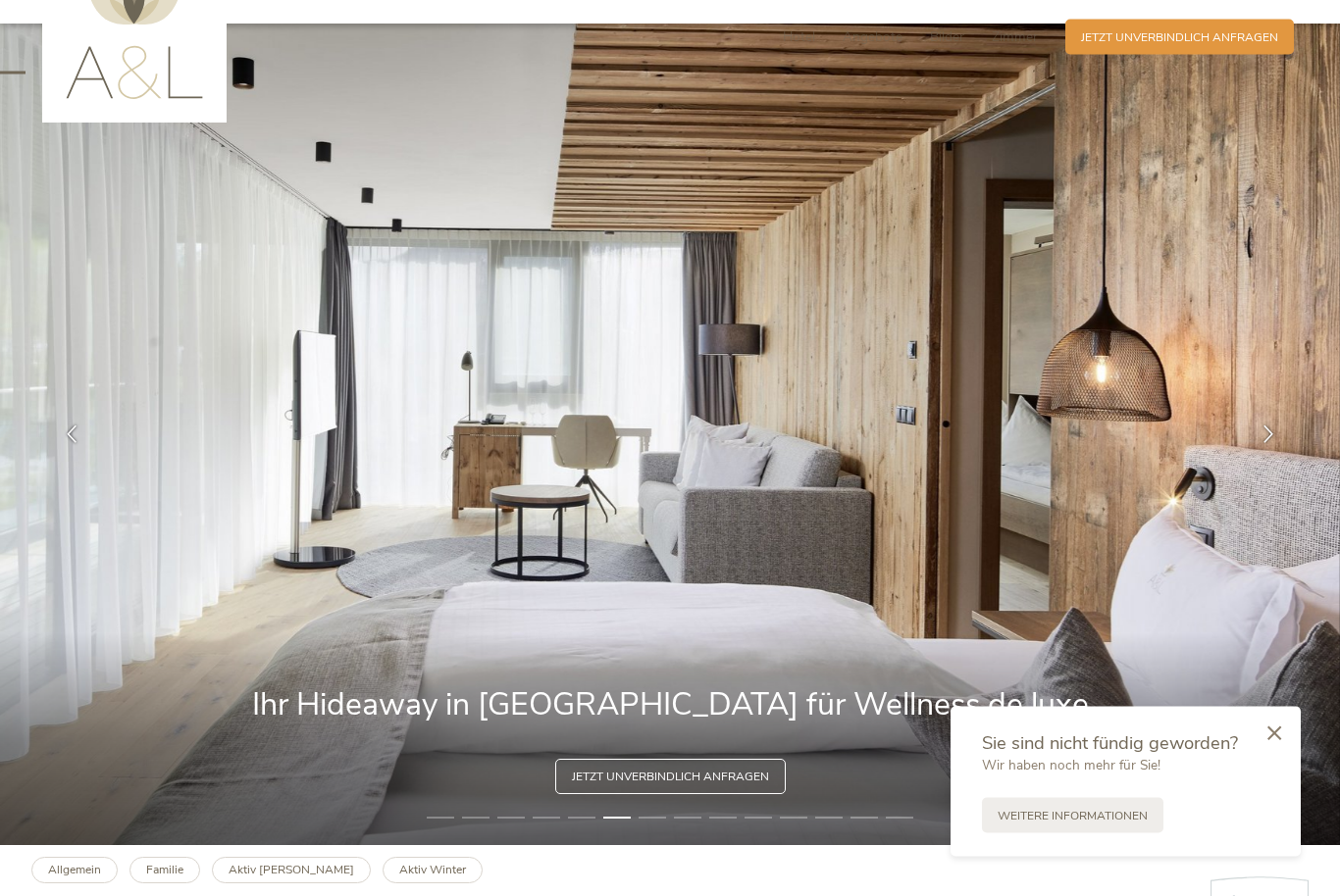
scroll to position [0, 0]
